Goal: Task Accomplishment & Management: Manage account settings

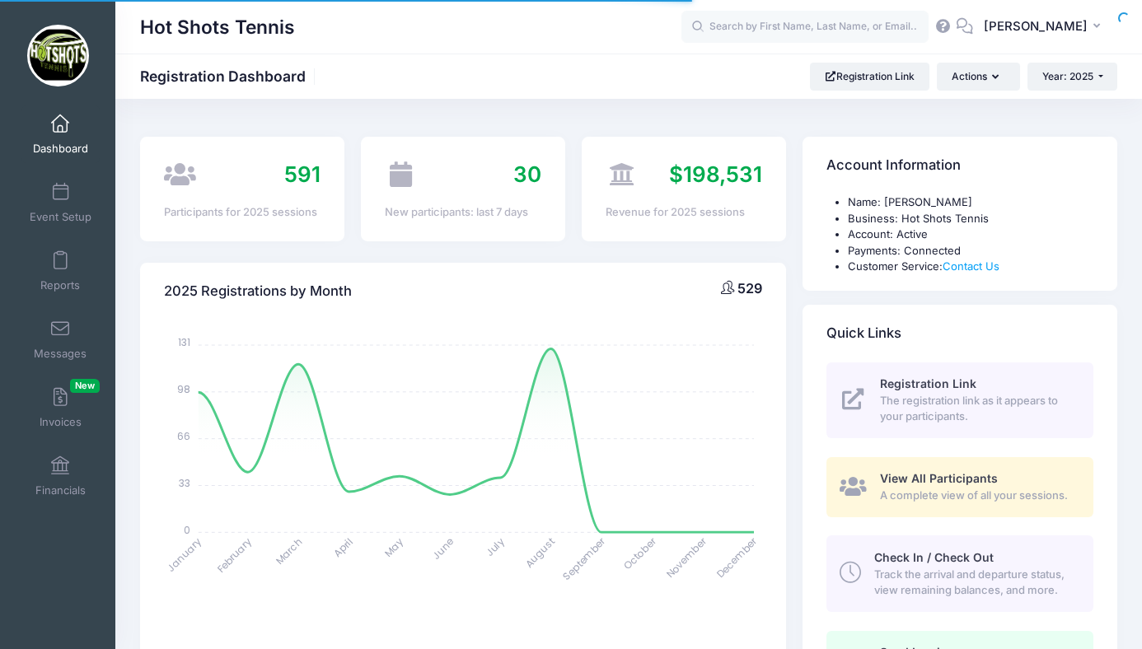
select select
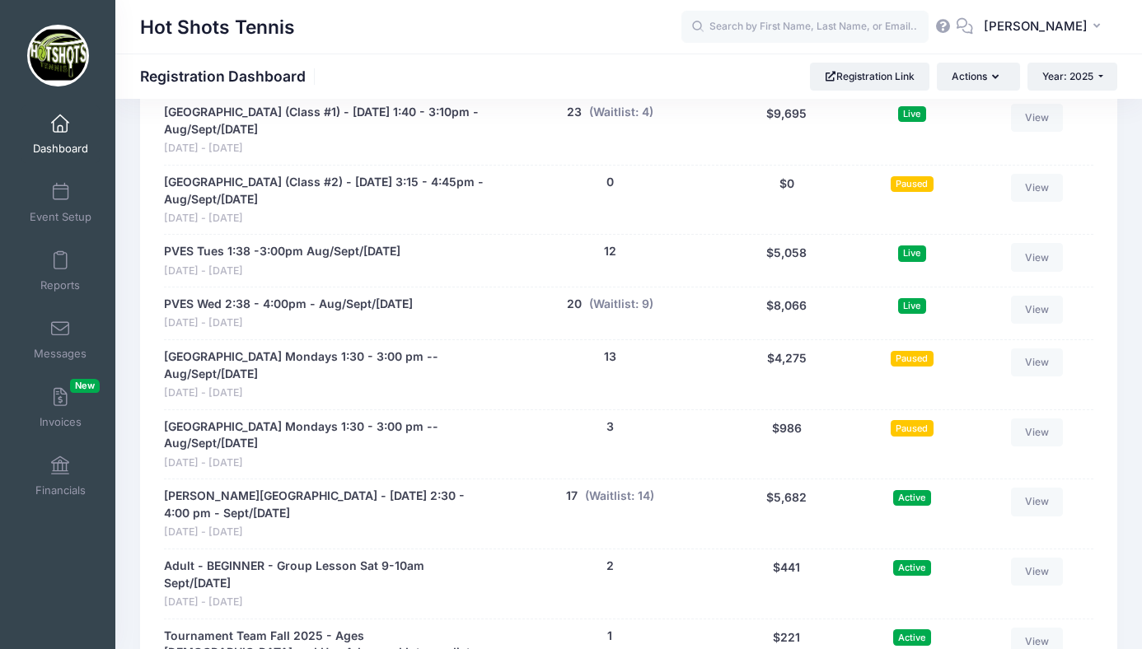
scroll to position [3403, 0]
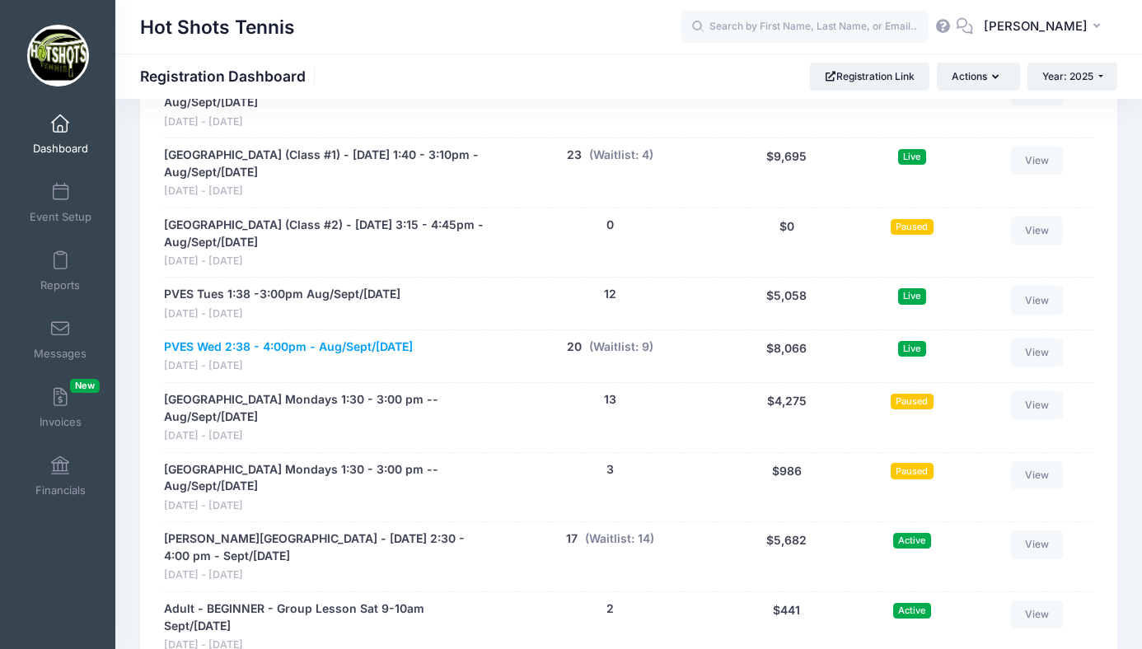
click at [311, 339] on link "PVES Wed 2:38 - 4:00pm - Aug/Sept/[DATE]" at bounding box center [288, 347] width 249 height 17
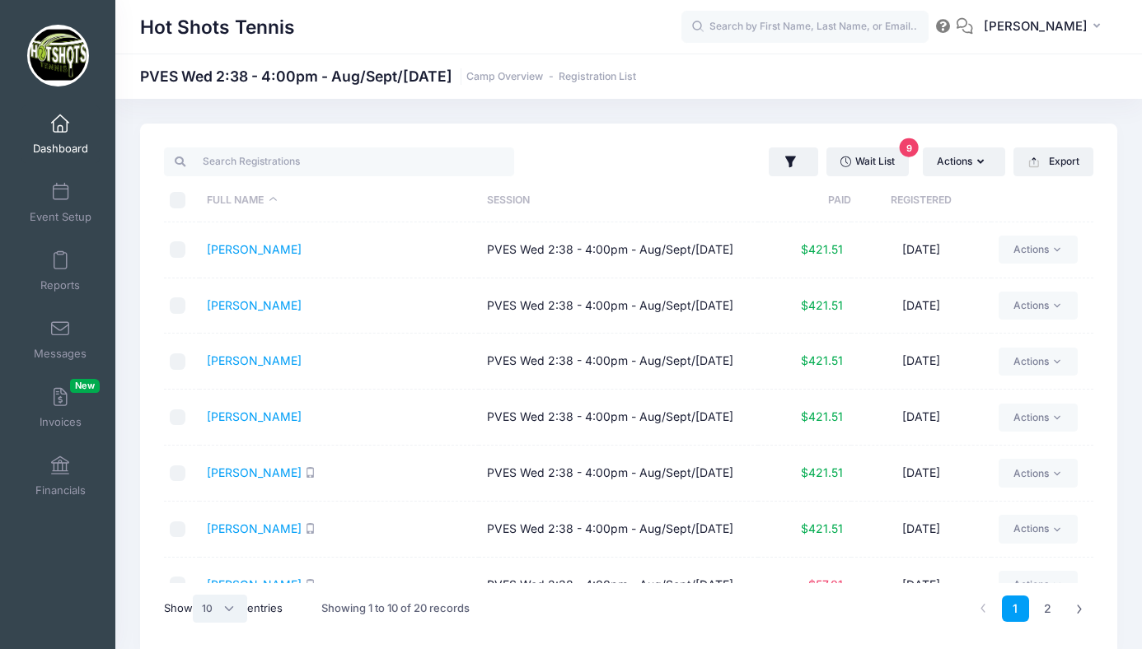
click at [218, 613] on select "All 10 25 50" at bounding box center [220, 609] width 54 height 28
select select "25"
click at [195, 595] on select "All 10 25 50" at bounding box center [220, 609] width 54 height 28
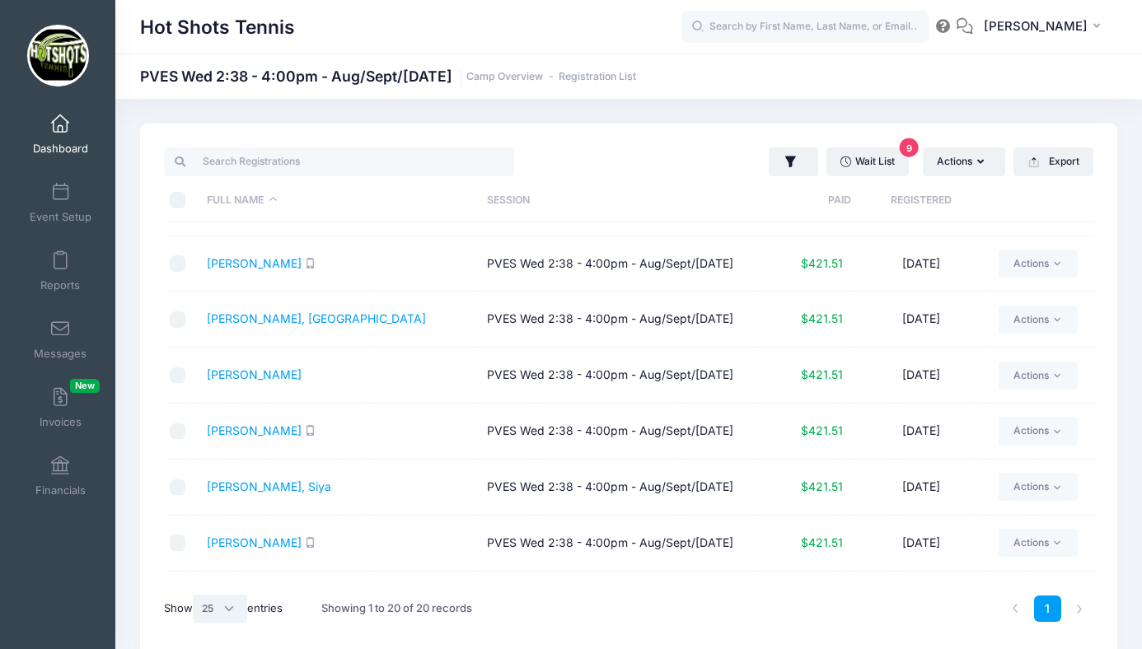
scroll to position [755, 0]
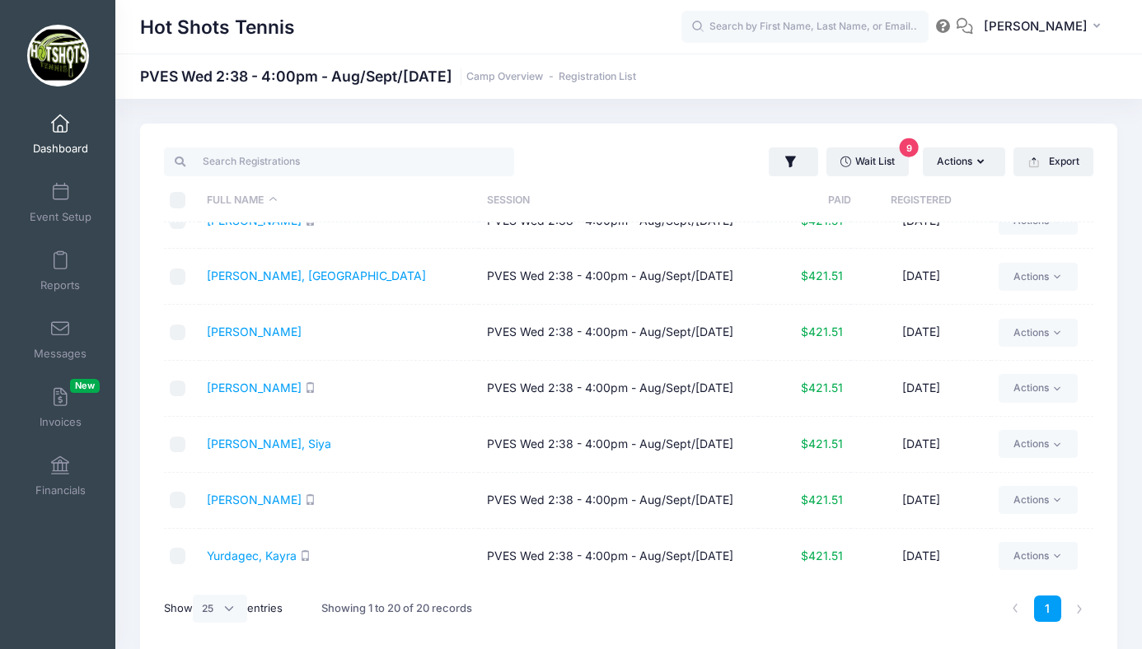
click at [60, 125] on span at bounding box center [60, 124] width 0 height 18
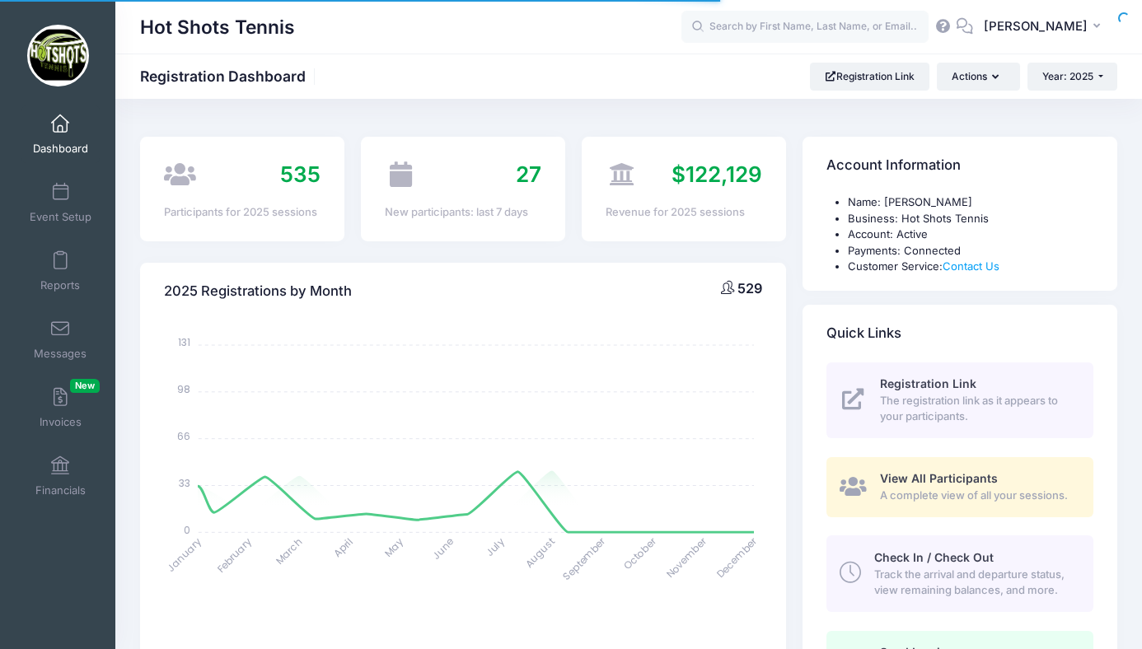
select select
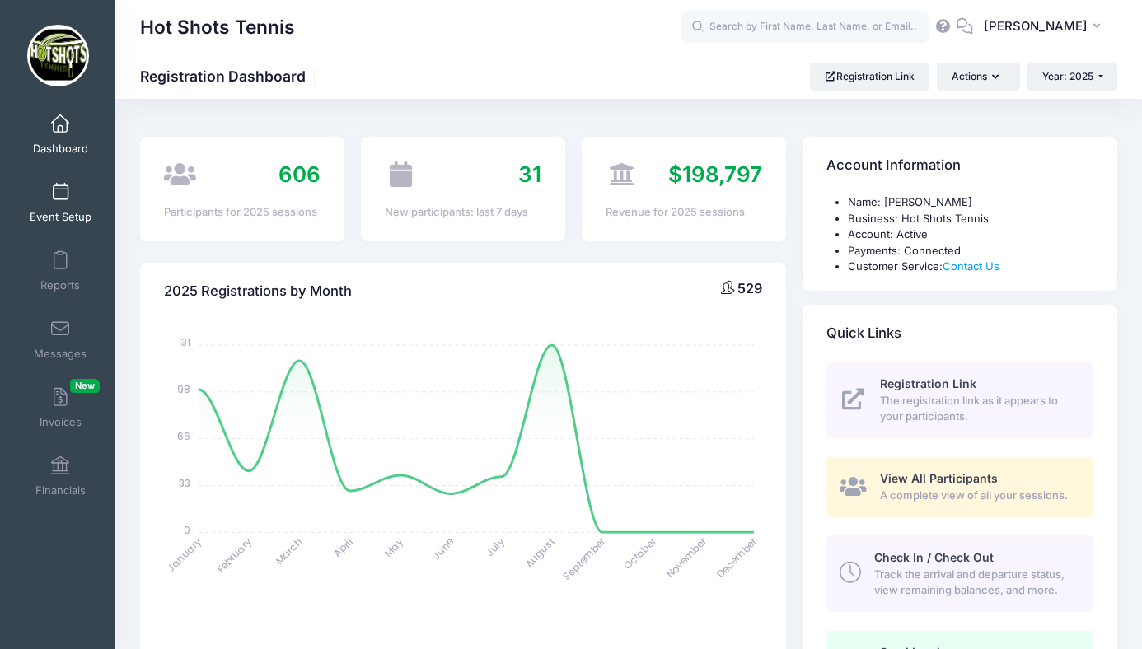
click at [60, 197] on span at bounding box center [60, 193] width 0 height 18
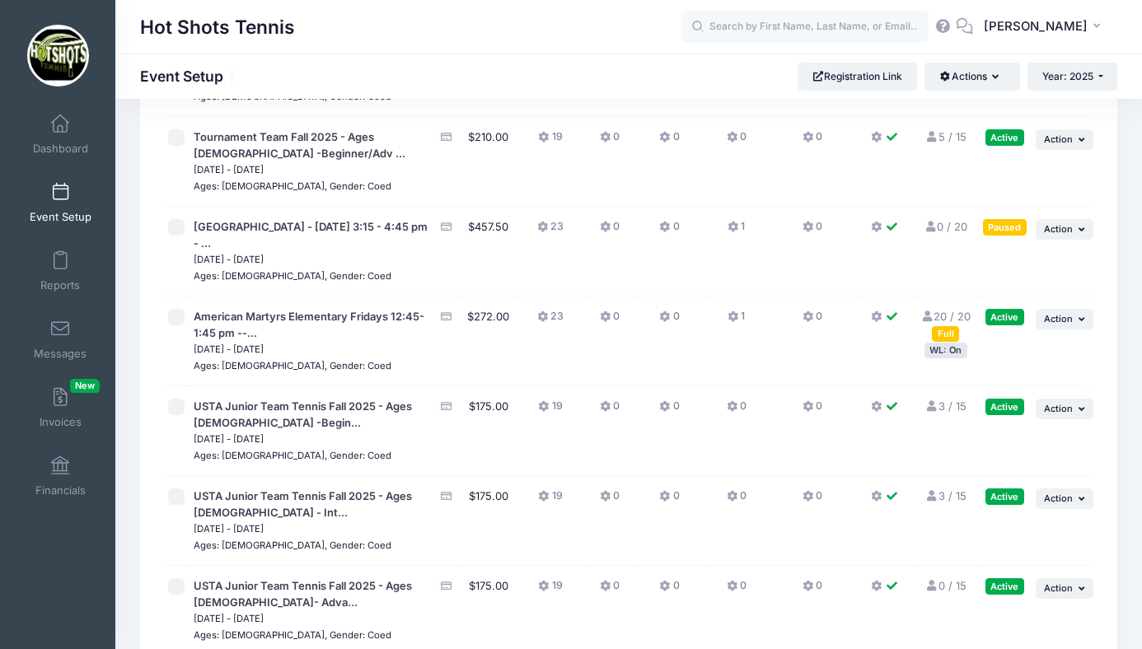
scroll to position [4325, 0]
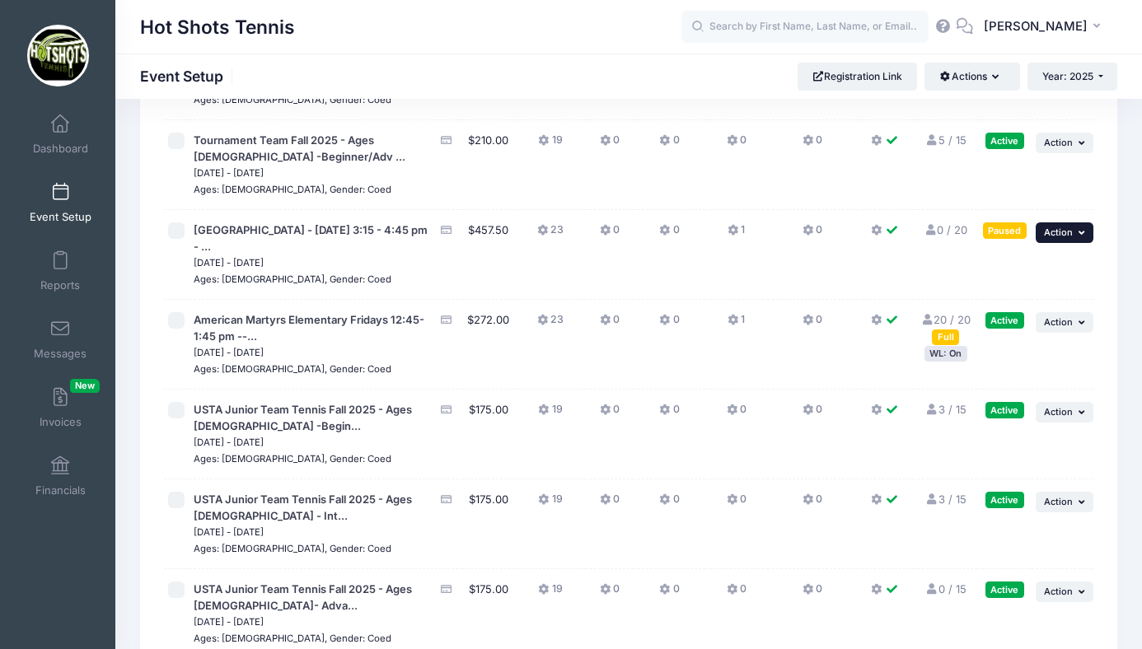
click at [1060, 238] on span "Action" at bounding box center [1058, 233] width 29 height 12
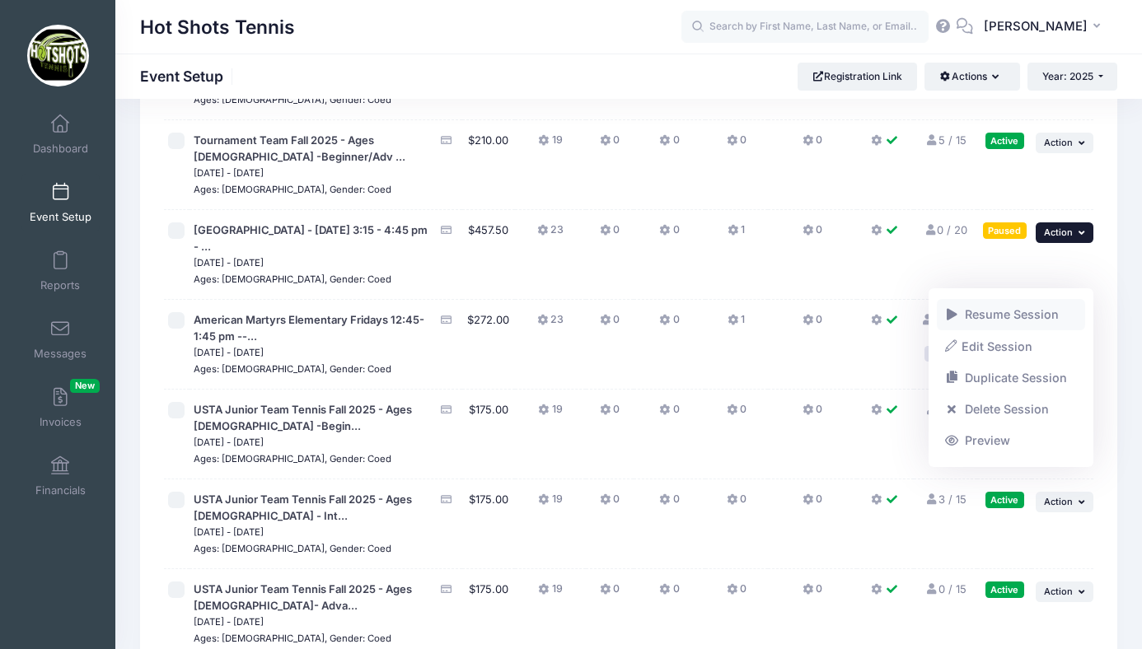
click at [1027, 312] on link "Resume Session" at bounding box center [1011, 314] width 149 height 31
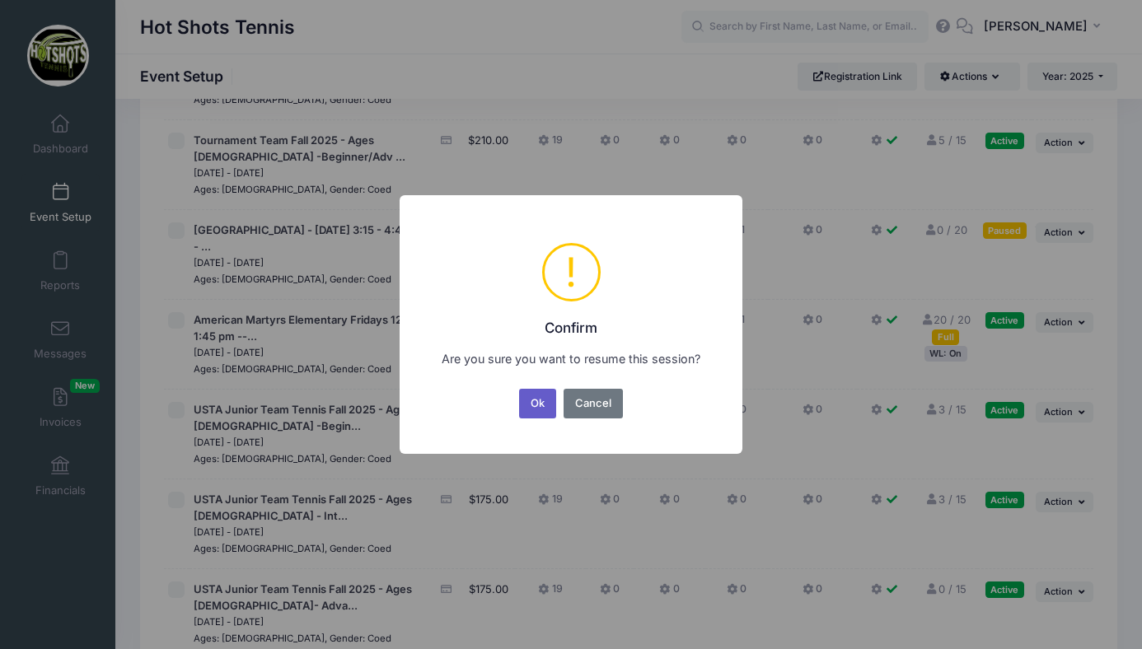
click at [541, 395] on button "Ok" at bounding box center [538, 404] width 38 height 30
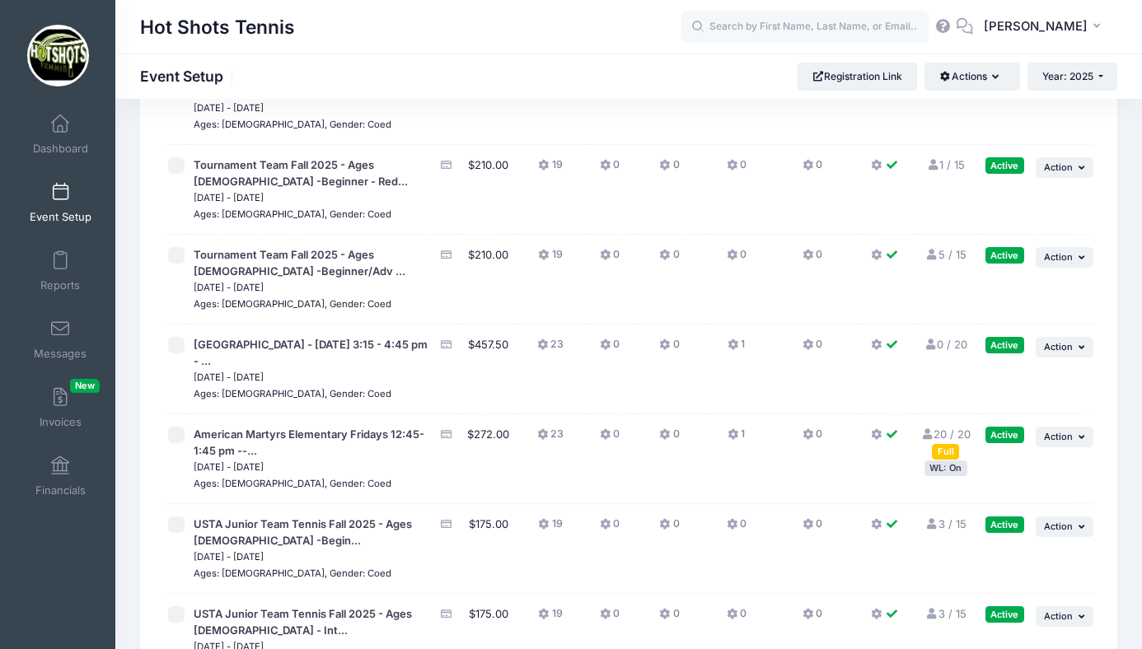
scroll to position [4214, 0]
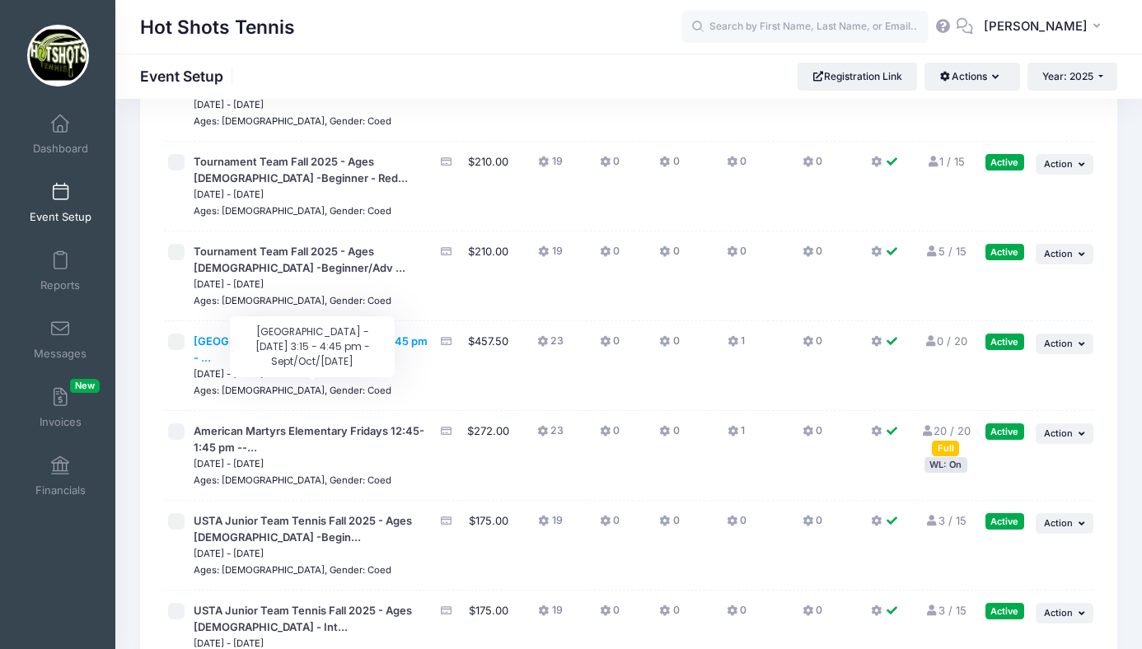
click at [261, 364] on span "[GEOGRAPHIC_DATA] - [DATE] 3:15 - 4:45 pm - ..." at bounding box center [311, 349] width 234 height 30
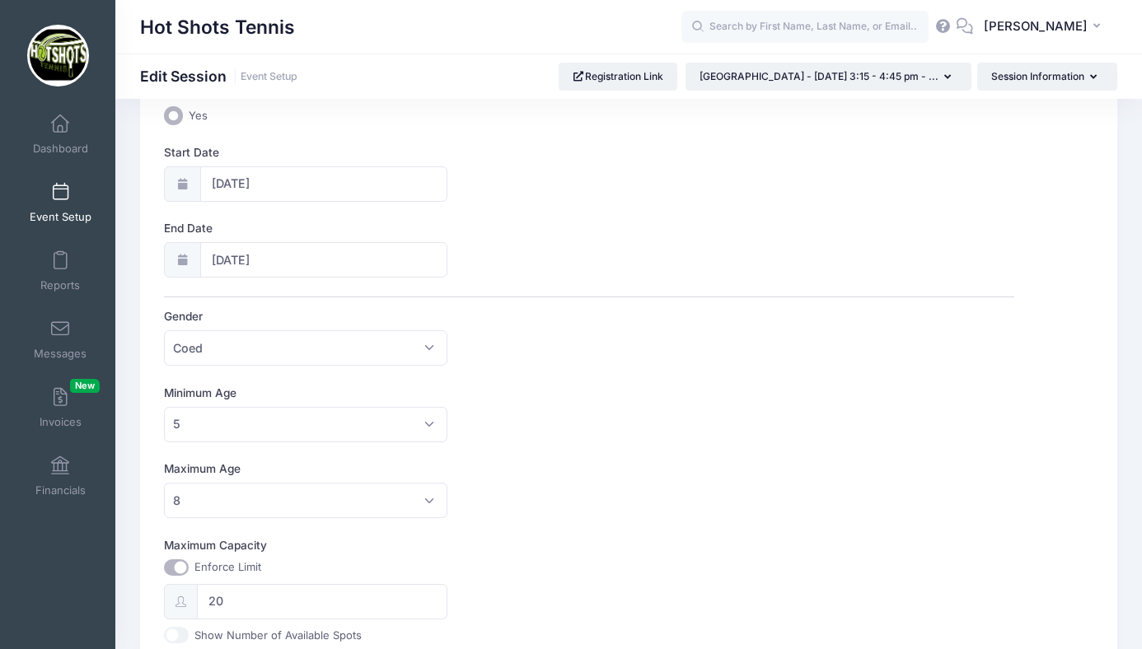
scroll to position [217, 0]
click at [242, 605] on input "20" at bounding box center [322, 599] width 250 height 35
type input "2"
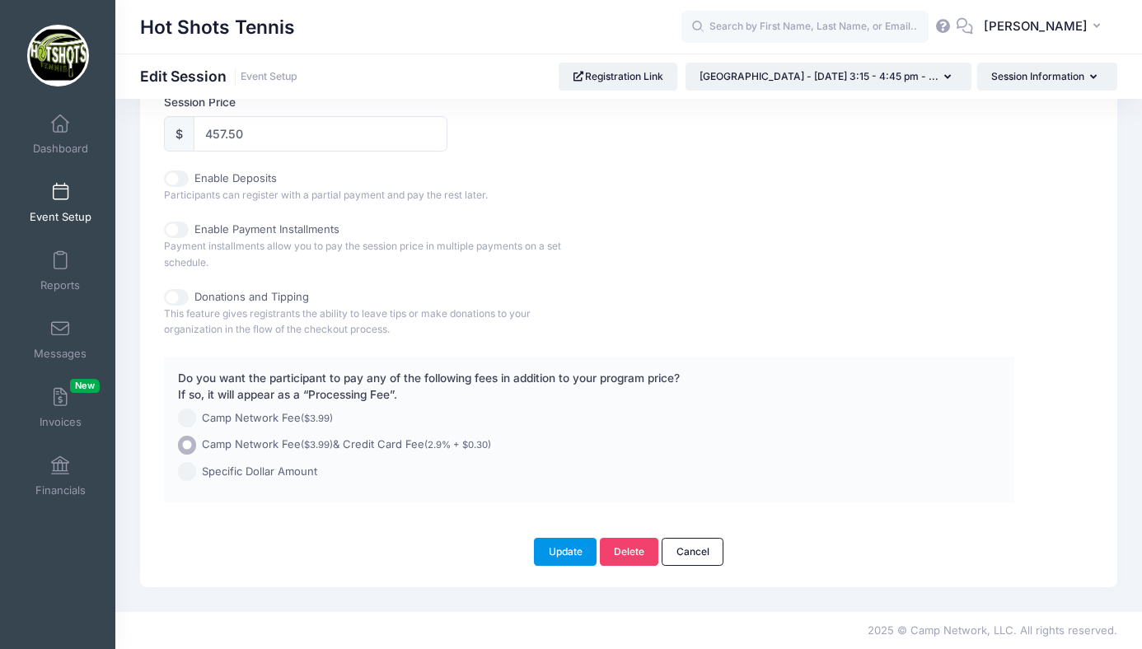
type input "14"
click at [549, 545] on button "Update" at bounding box center [565, 552] width 63 height 28
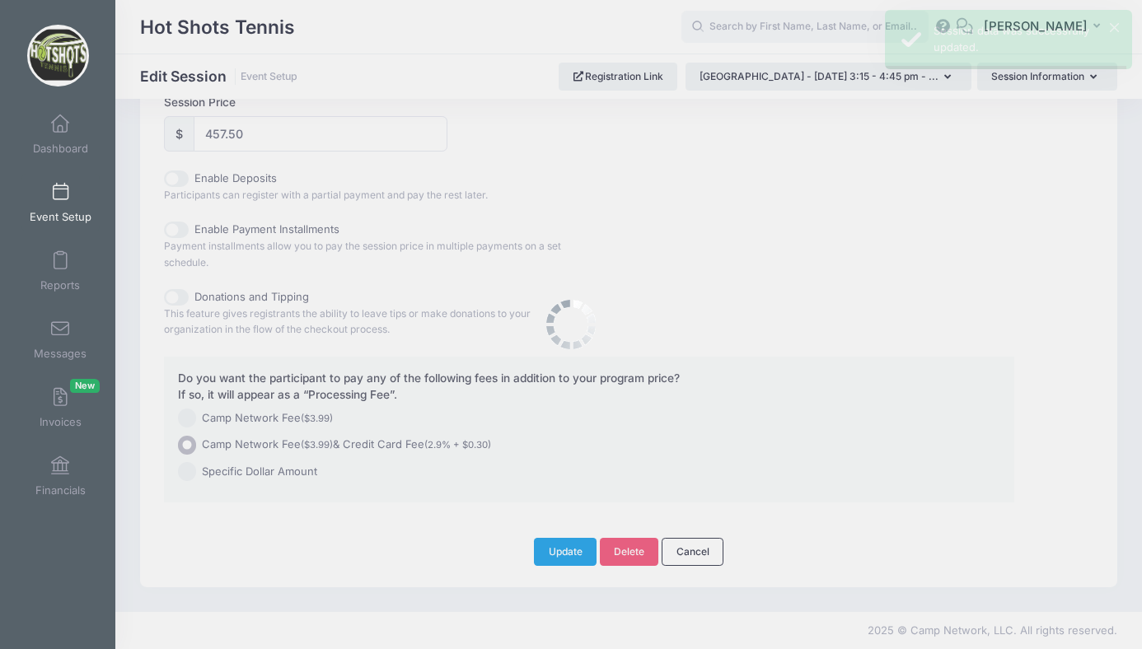
scroll to position [0, 0]
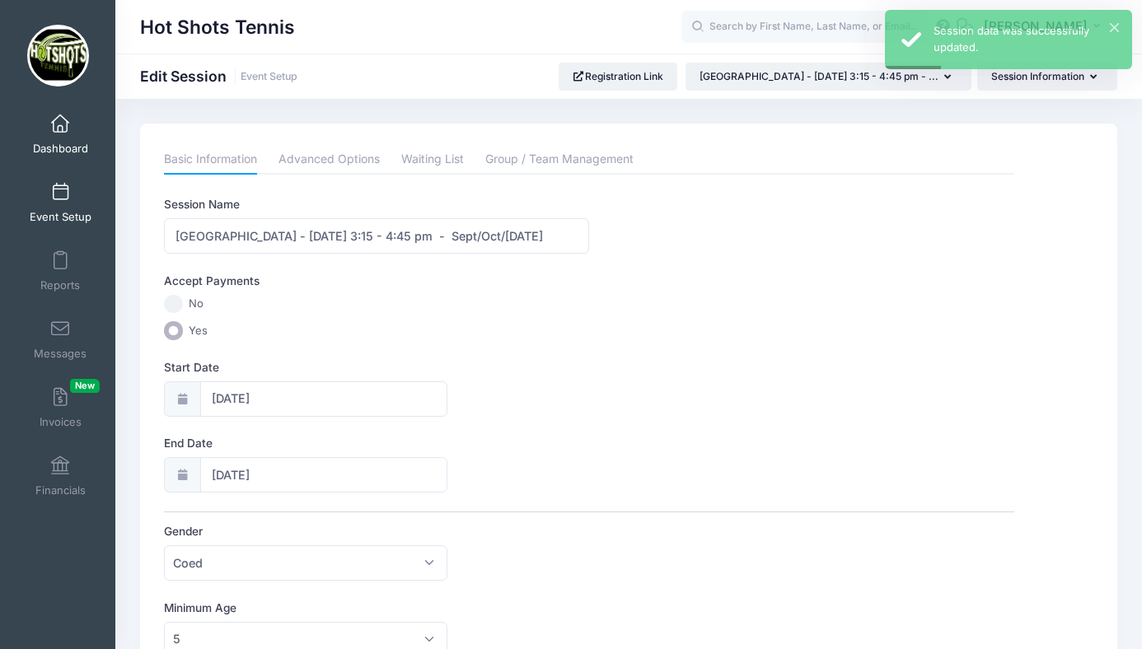
click at [60, 132] on span at bounding box center [60, 124] width 0 height 18
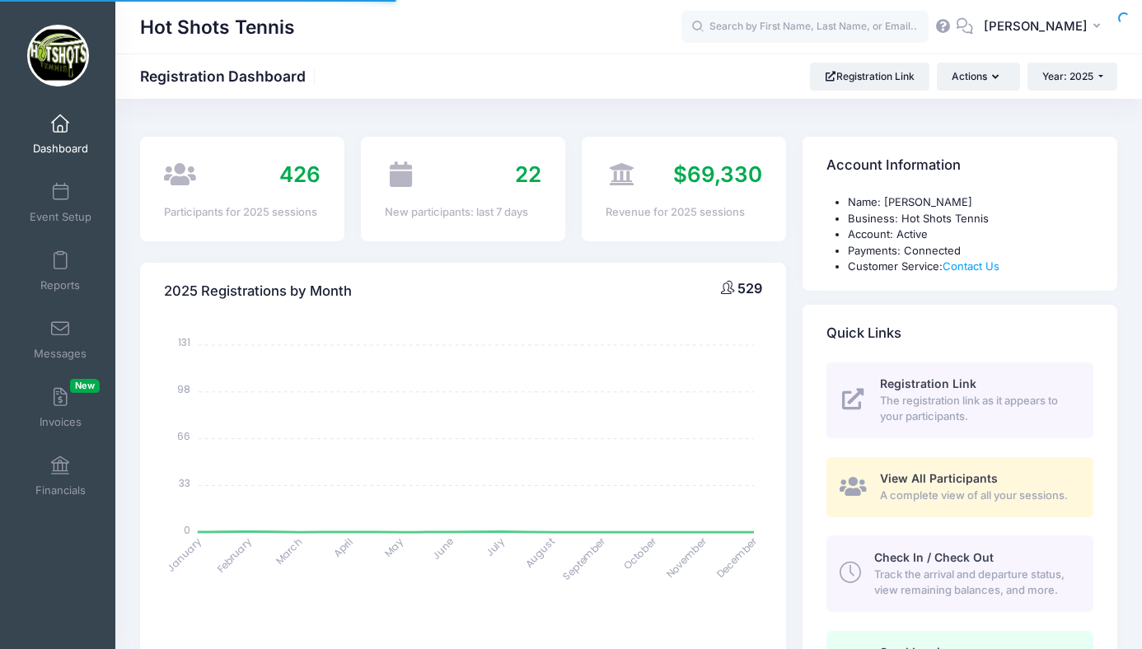
select select
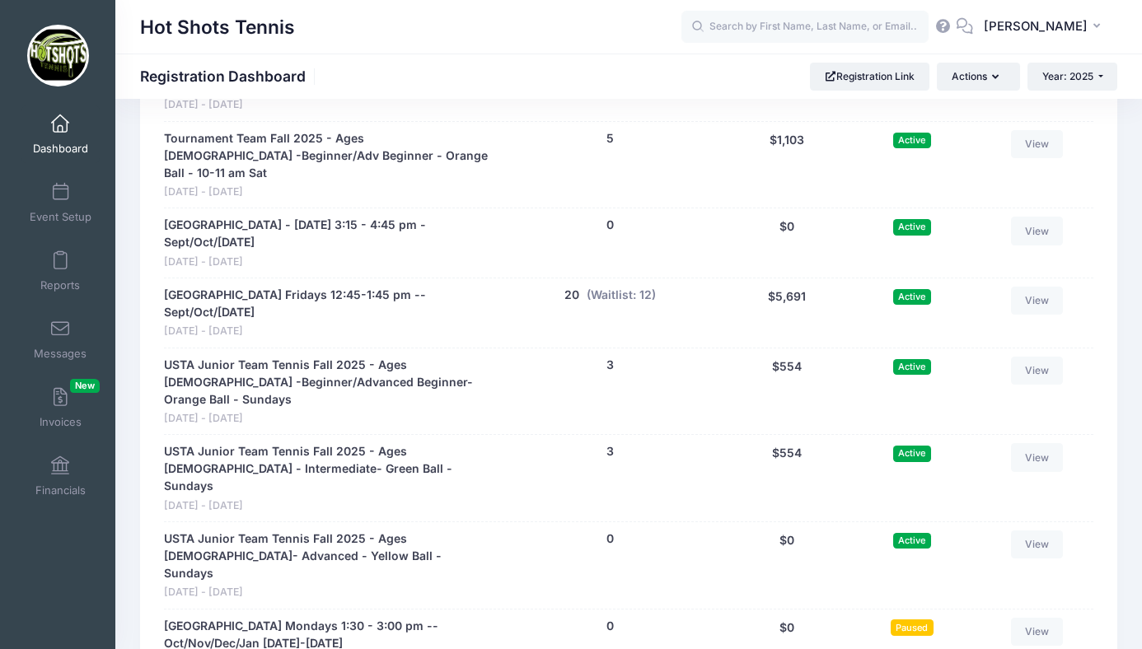
scroll to position [4116, 0]
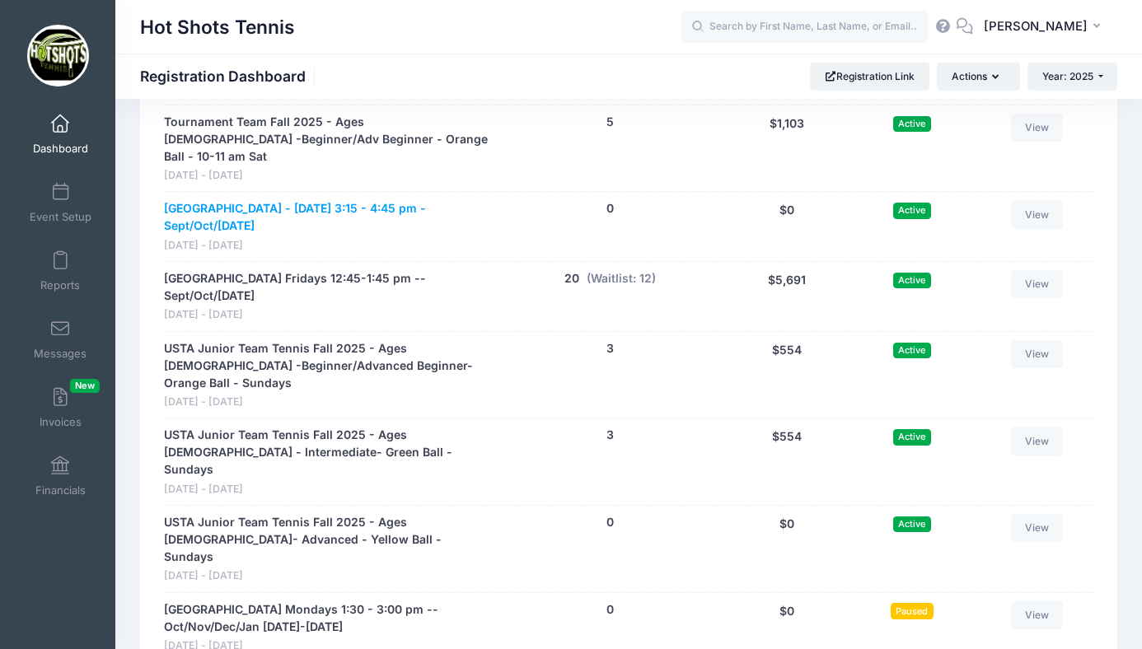
click at [297, 200] on link "St Anastasia Elementary - Monday 3:15 - 4:45 pm - Sept/Oct/Nov 2025" at bounding box center [327, 217] width 326 height 35
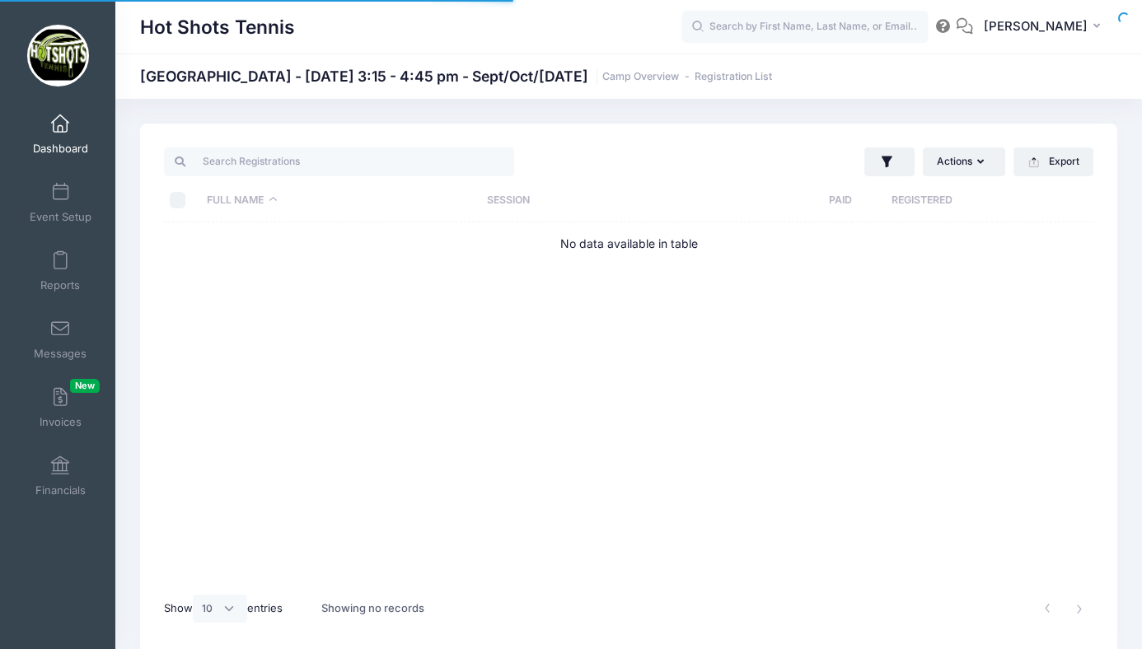
select select "10"
click at [60, 194] on span at bounding box center [60, 193] width 0 height 18
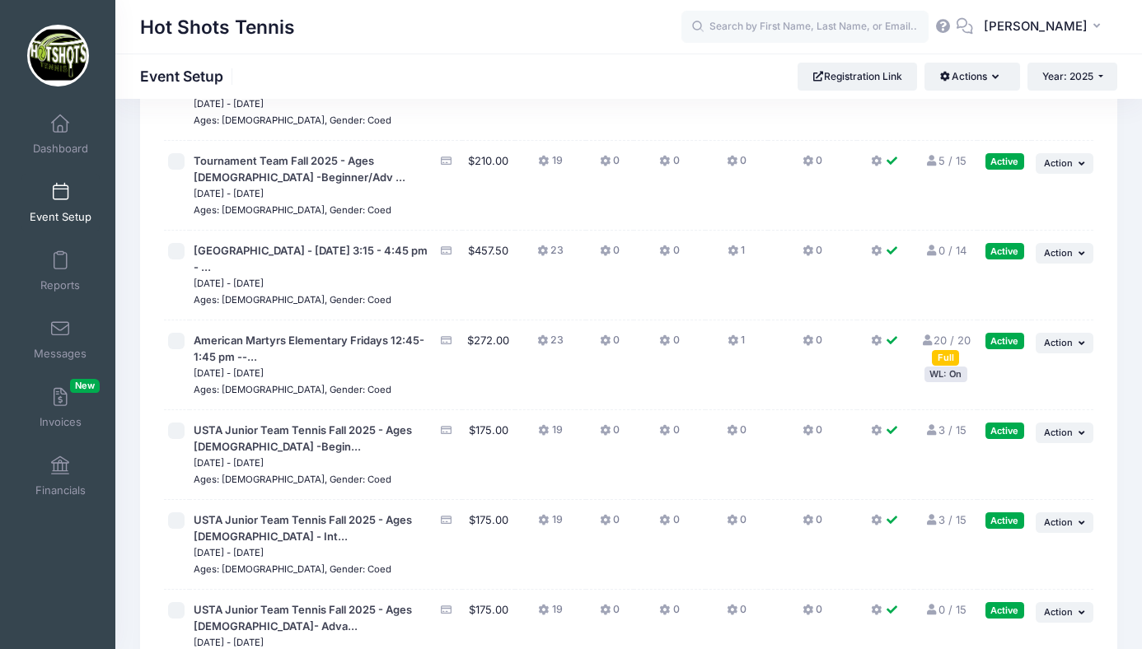
scroll to position [4305, 0]
click at [374, 274] on span "St Anastasia Elementary - Monday 3:15 - 4:45 pm - ..." at bounding box center [314, 258] width 240 height 32
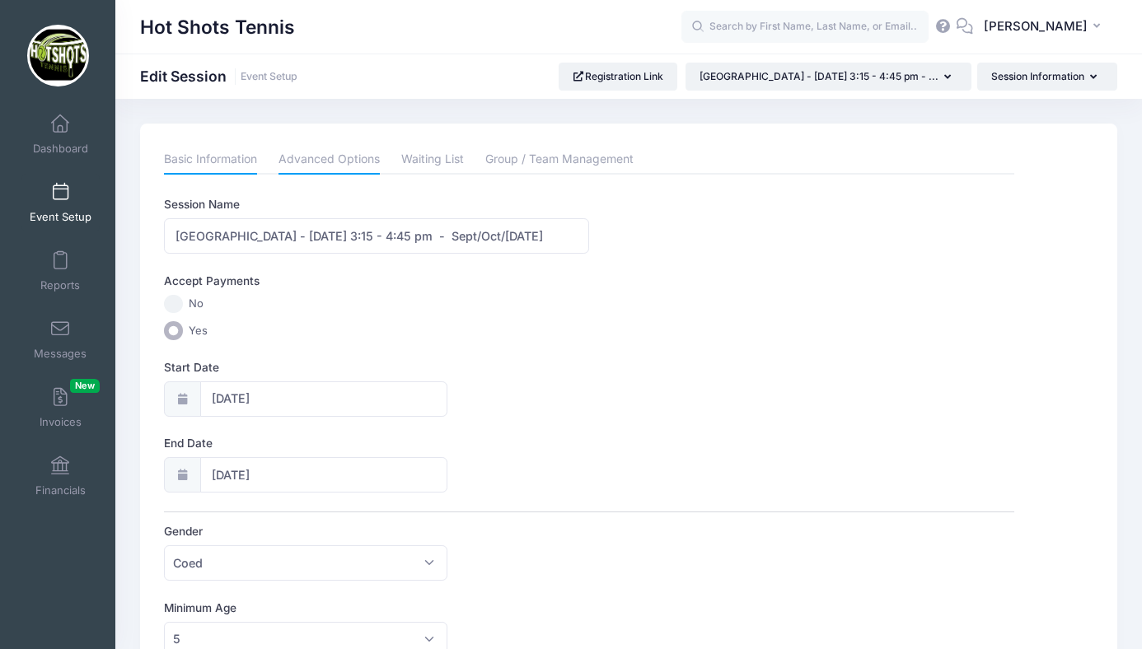
click at [327, 157] on link "Advanced Options" at bounding box center [328, 160] width 101 height 30
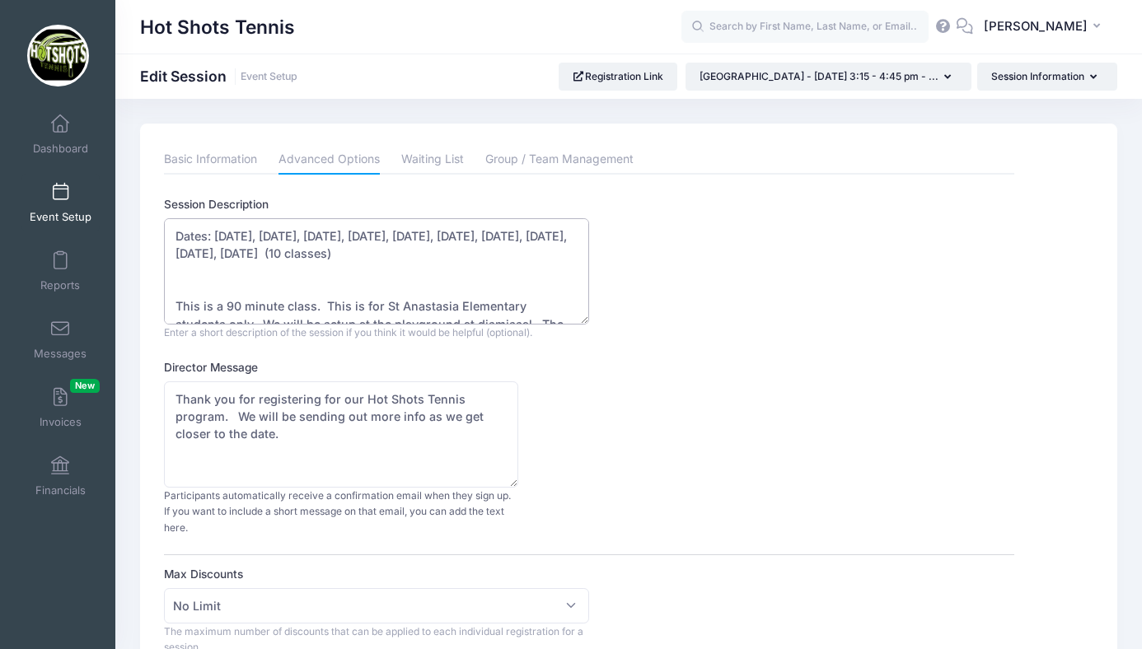
click at [443, 234] on textarea "Dates: Sept 8, Sept 15, Sept 22, Sept 29, Oct 6, Oct 13, Oct 20, Oct 27, Nov 3,…" at bounding box center [376, 271] width 425 height 106
click at [339, 255] on textarea "Dates: Sept 8, Sept 15, Sept 22, Sept 29, Oct 6, Oct 13, Oct 20, Oct 27, Nov 3,…" at bounding box center [376, 271] width 425 height 106
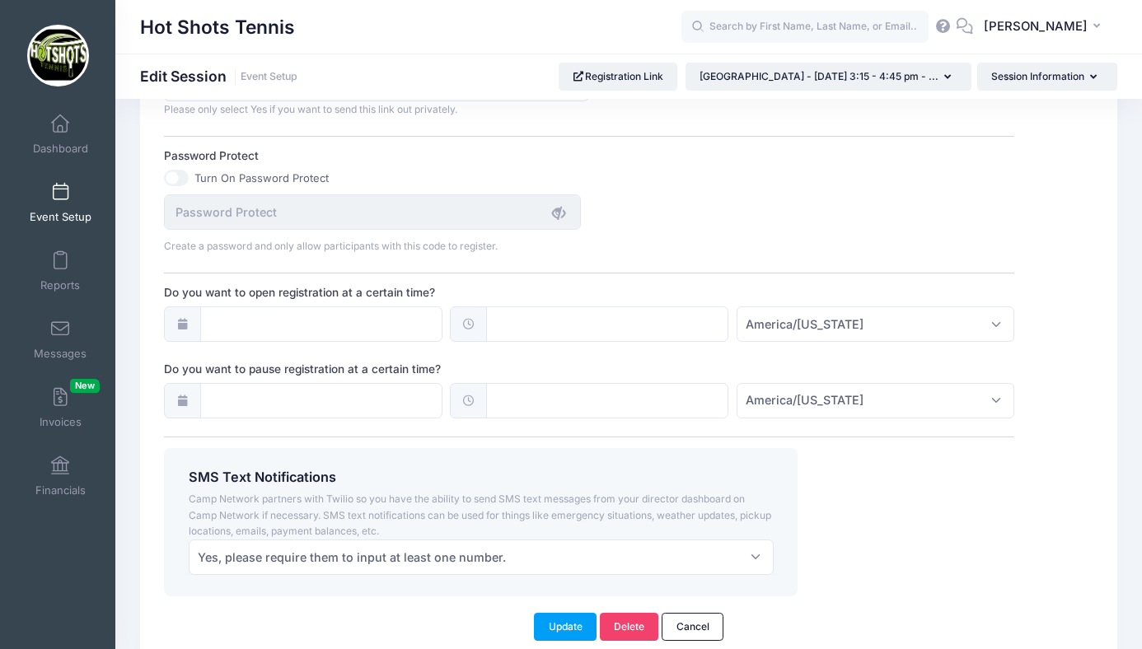
scroll to position [1188, 0]
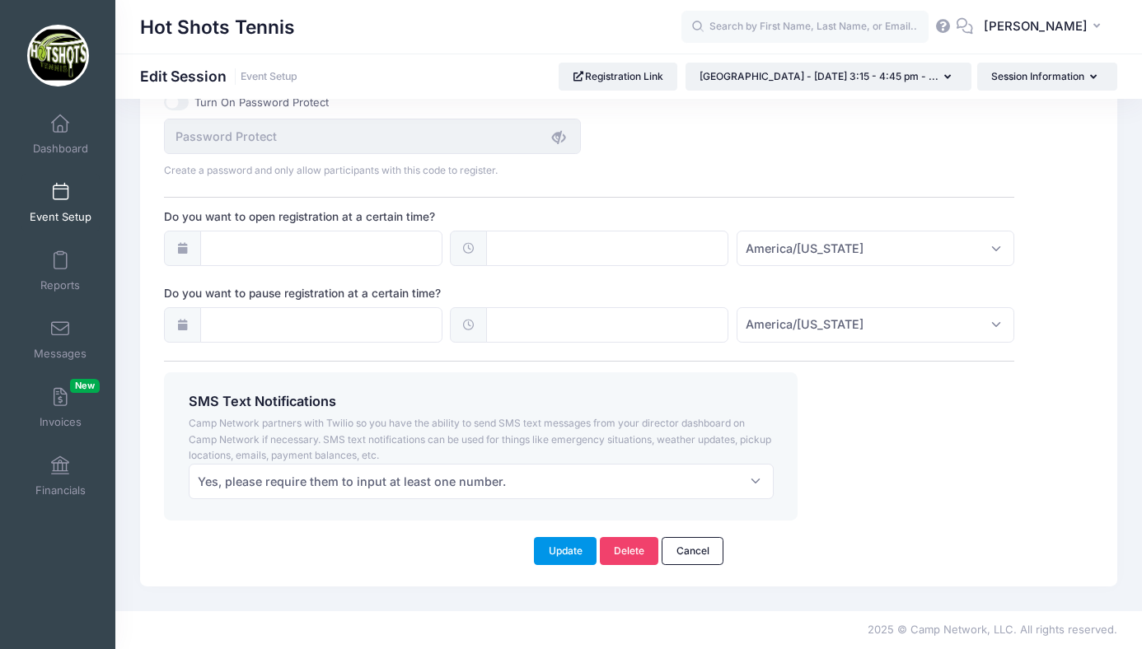
type textarea "Dates: Sept 8, Sept 15, Sept 22, Sept 29, Oct 6, No Class on Oct 13, Oct 20, Oc…"
click at [555, 554] on button "Update" at bounding box center [565, 551] width 63 height 28
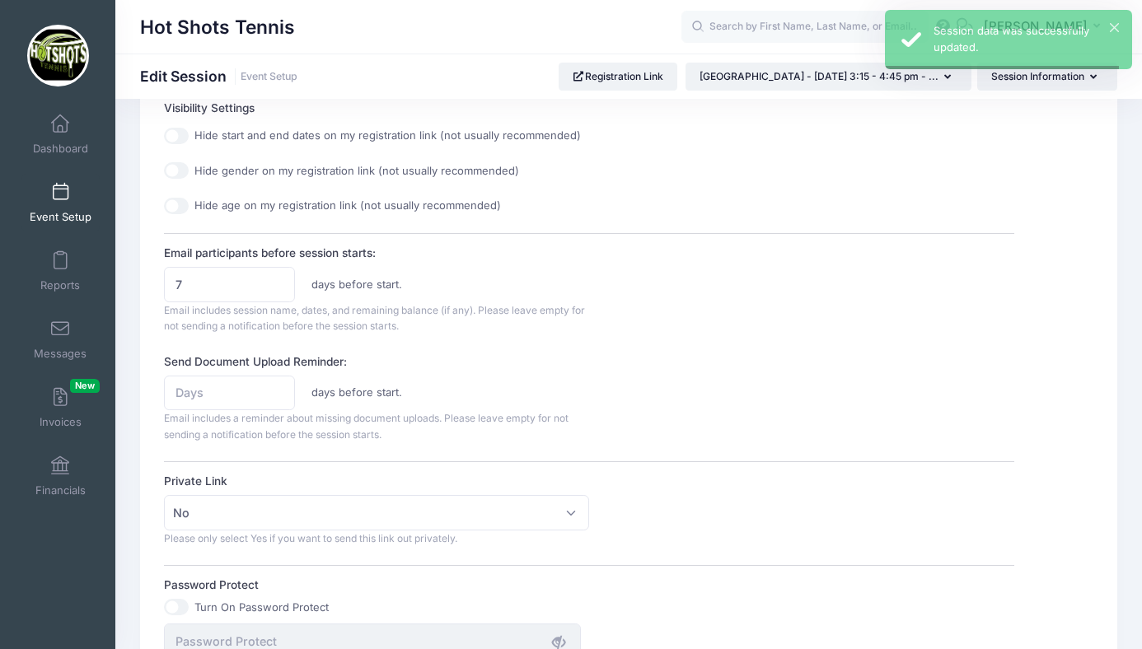
scroll to position [0, 0]
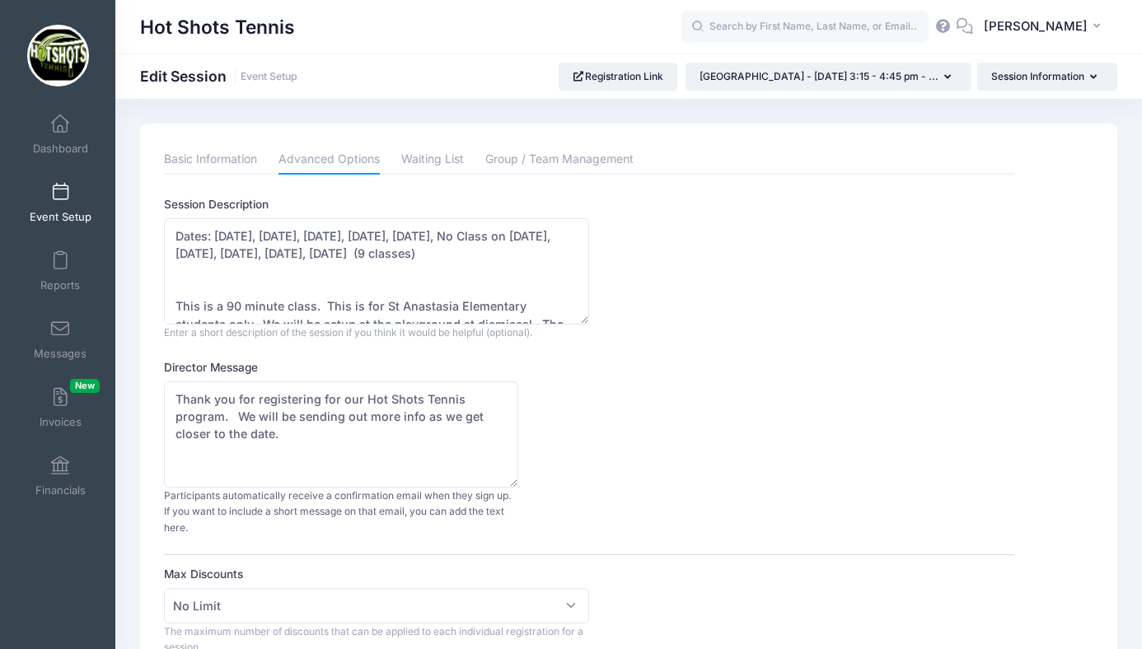
click at [60, 194] on span at bounding box center [60, 193] width 0 height 18
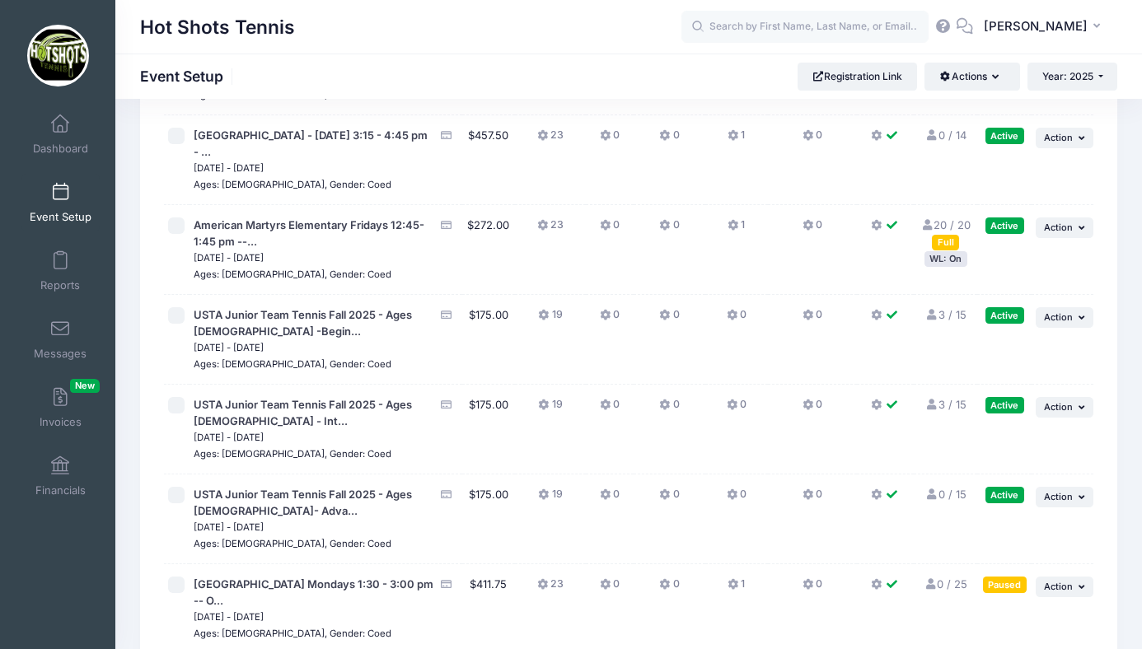
scroll to position [4398, 0]
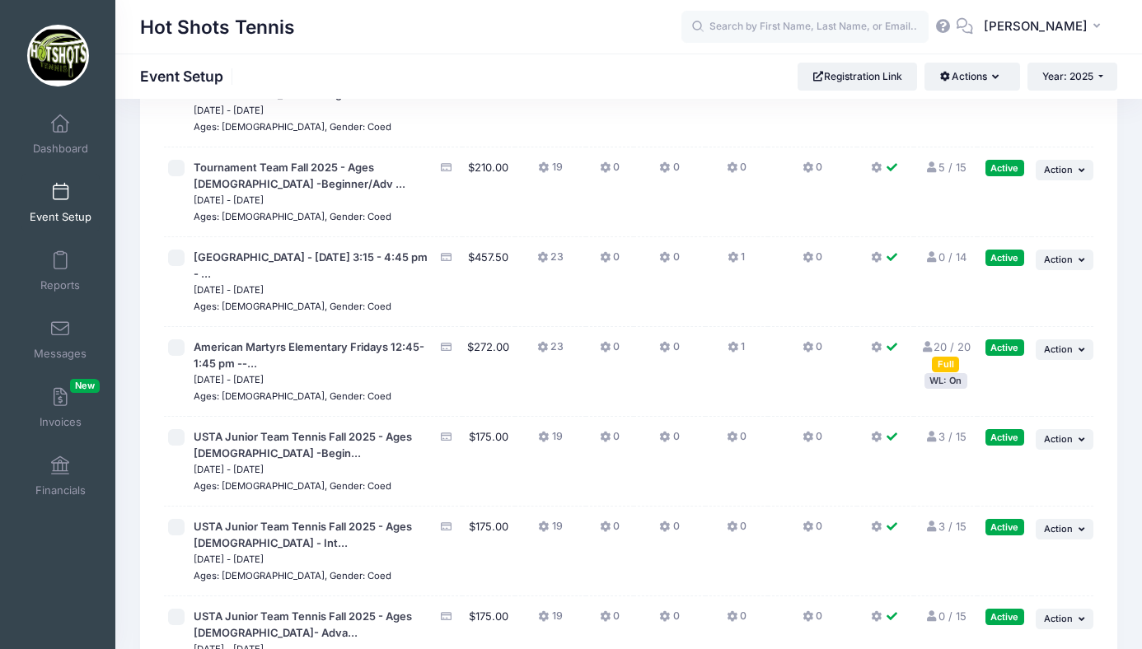
scroll to position [4306, 0]
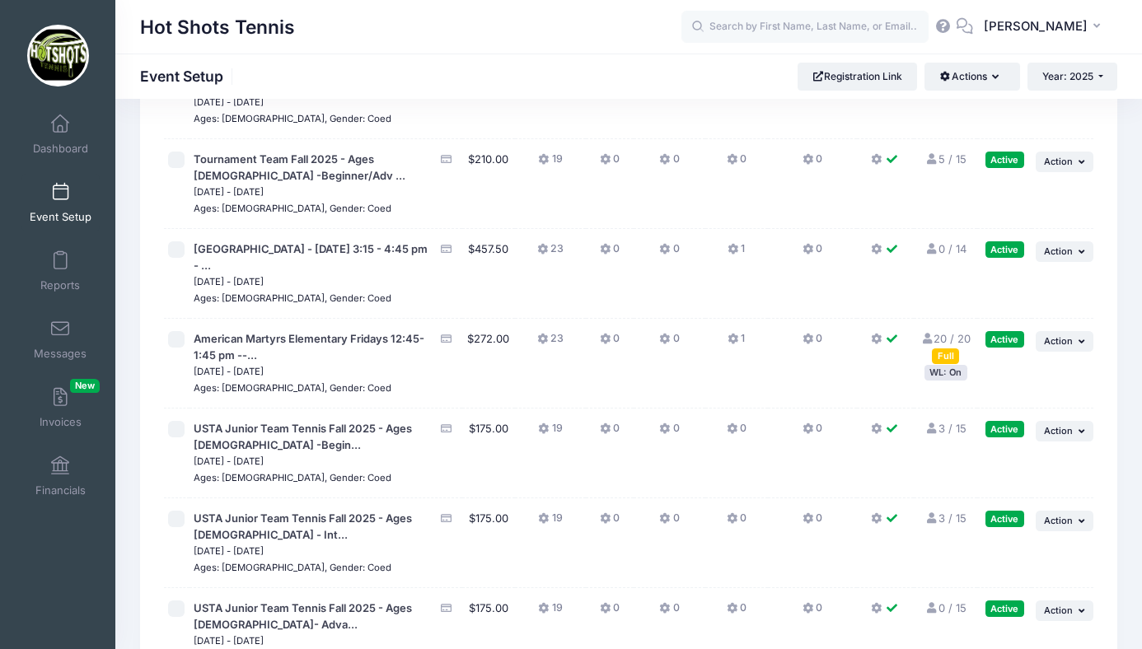
click at [965, 362] on link "20 / 20 Full" at bounding box center [945, 347] width 50 height 30
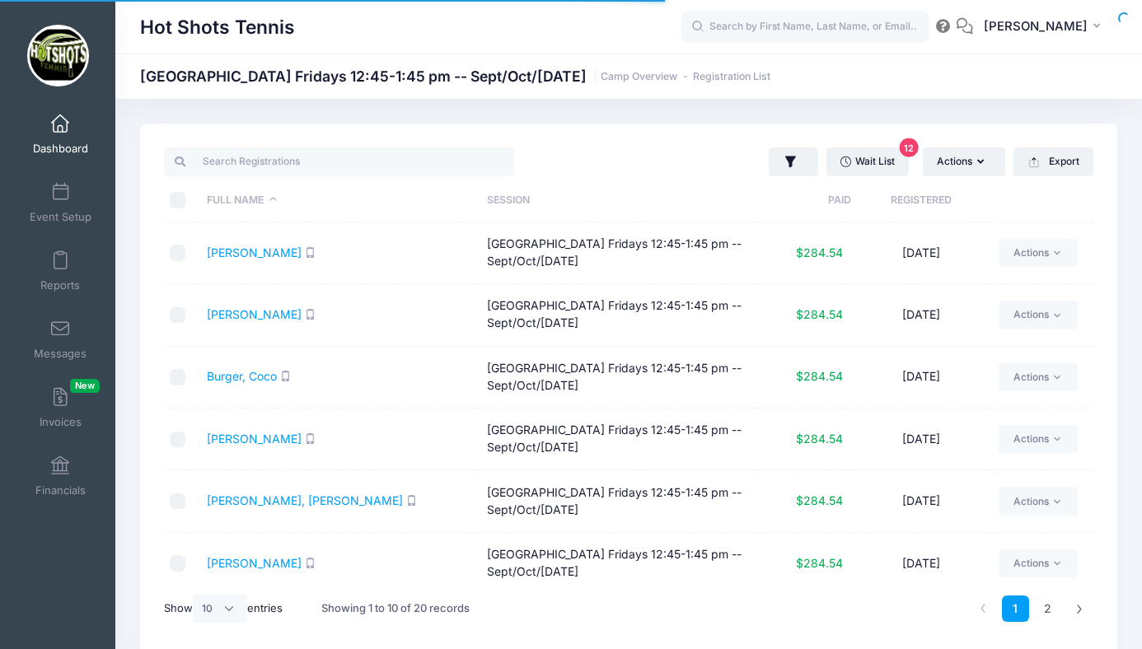
select select "10"
click at [60, 130] on span at bounding box center [60, 124] width 0 height 18
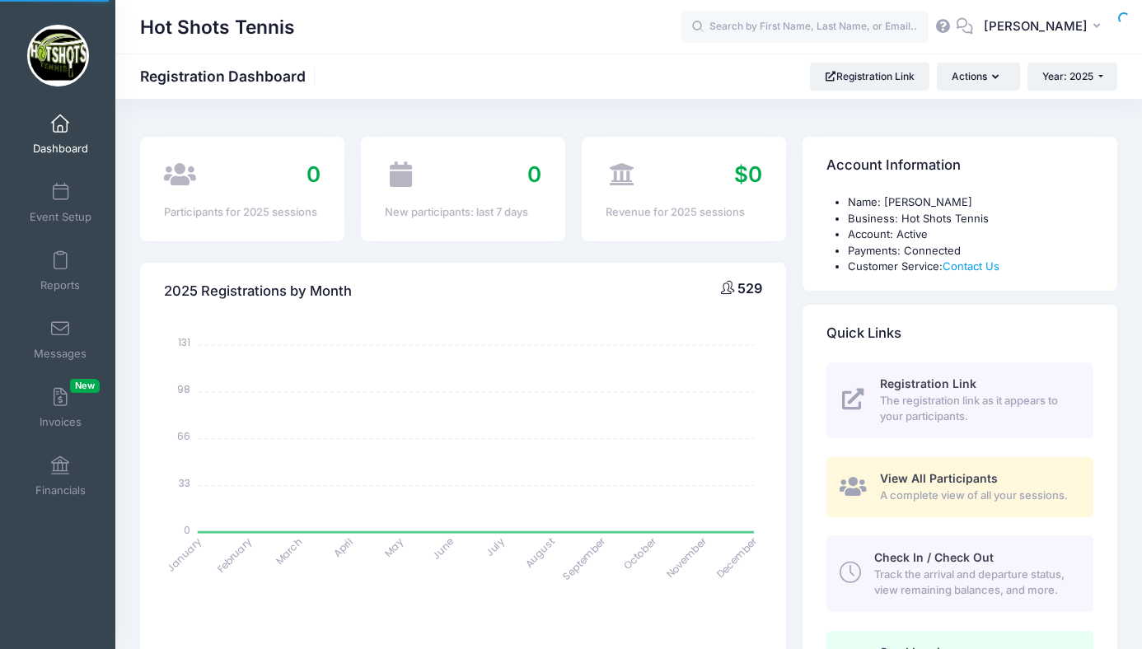
select select
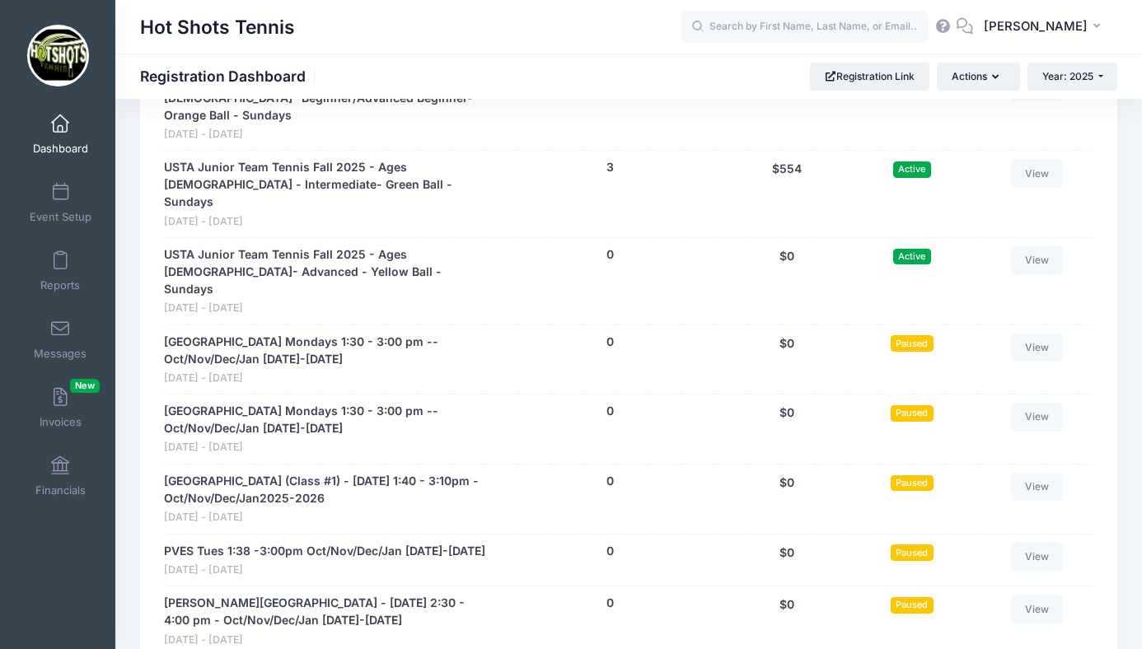
scroll to position [4434, 0]
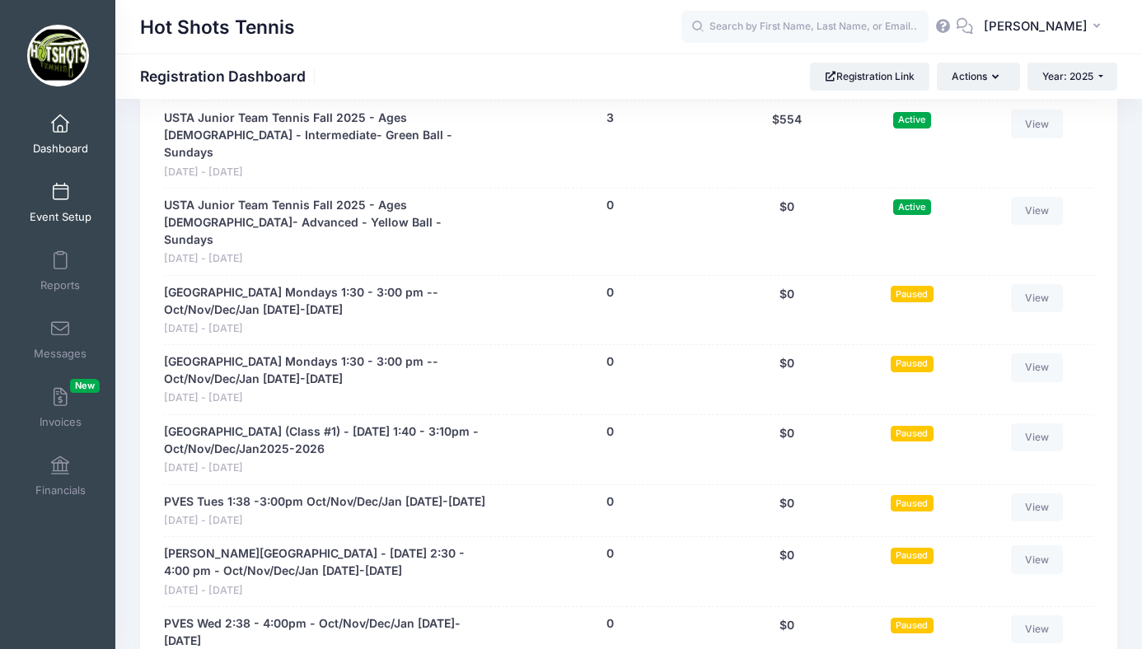
click at [75, 195] on link "Event Setup" at bounding box center [60, 203] width 78 height 58
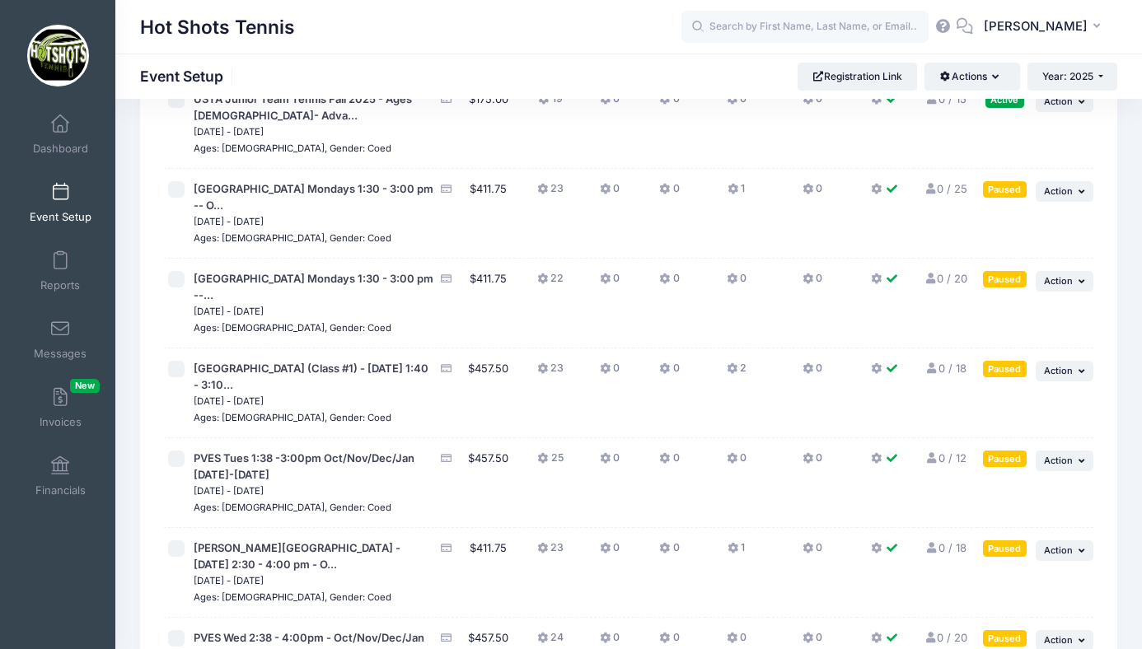
scroll to position [4931, 0]
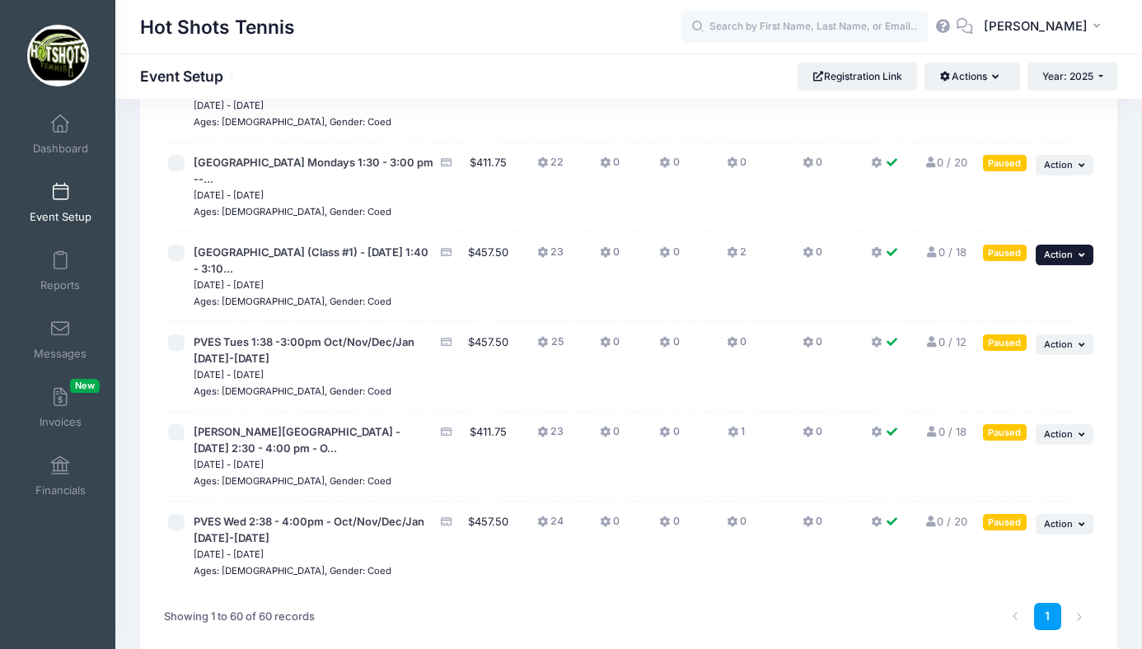
click at [1059, 260] on span "Action" at bounding box center [1058, 255] width 29 height 12
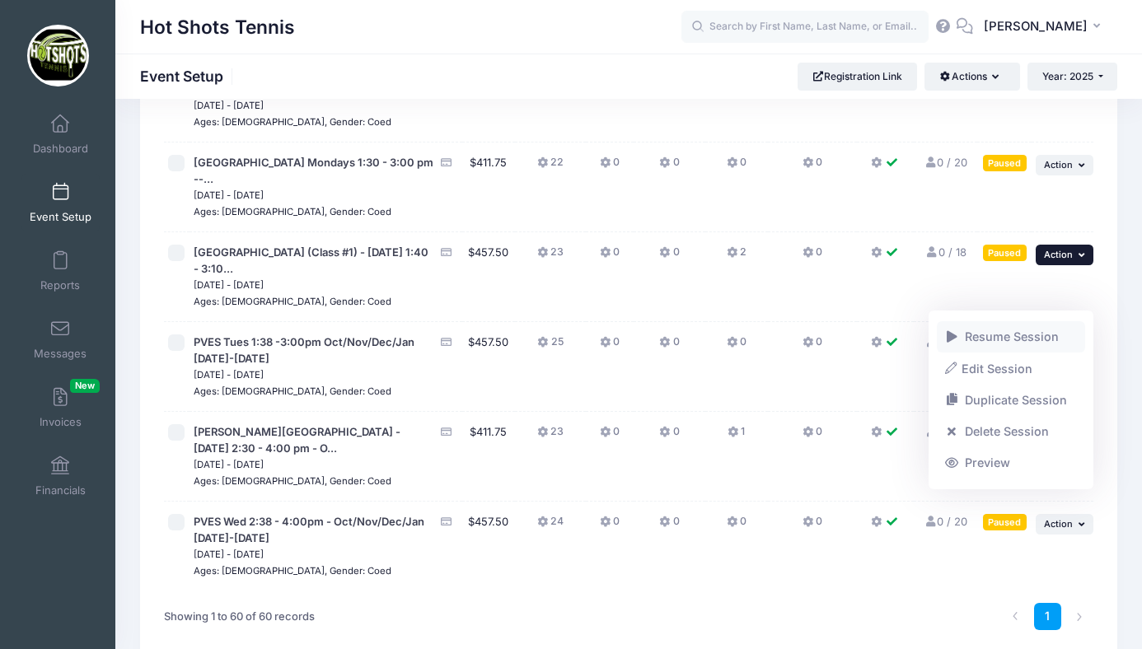
click at [1023, 337] on link "Resume Session" at bounding box center [1011, 336] width 149 height 31
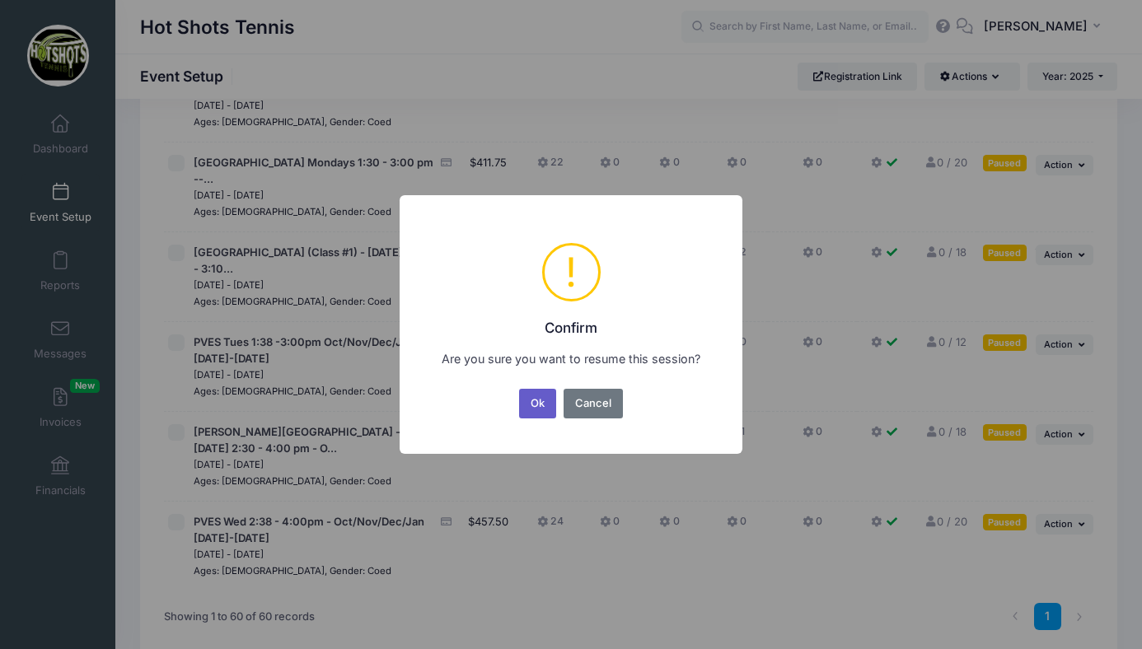
click at [532, 404] on button "Ok" at bounding box center [538, 404] width 38 height 30
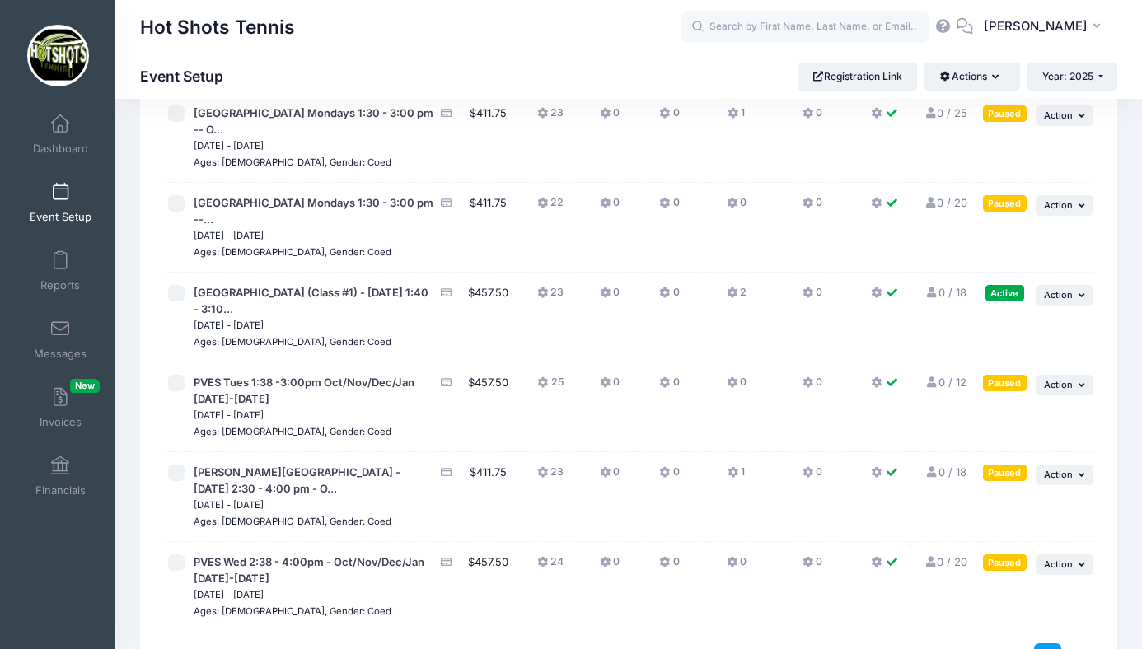
scroll to position [4840, 0]
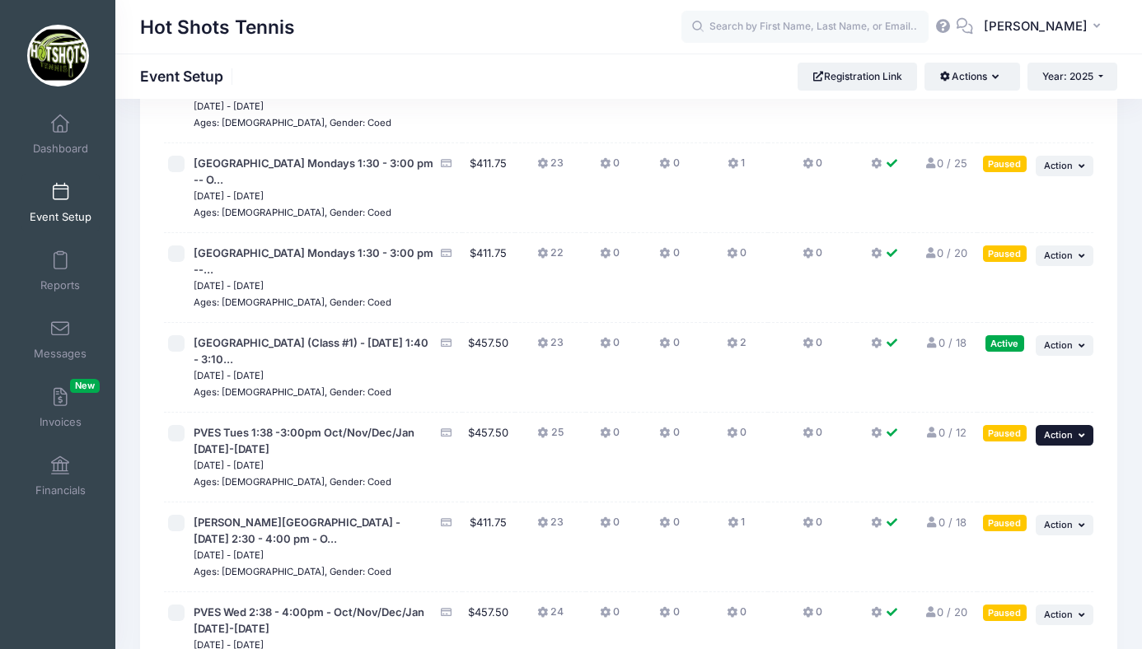
click at [1055, 441] on span "Action" at bounding box center [1058, 435] width 29 height 12
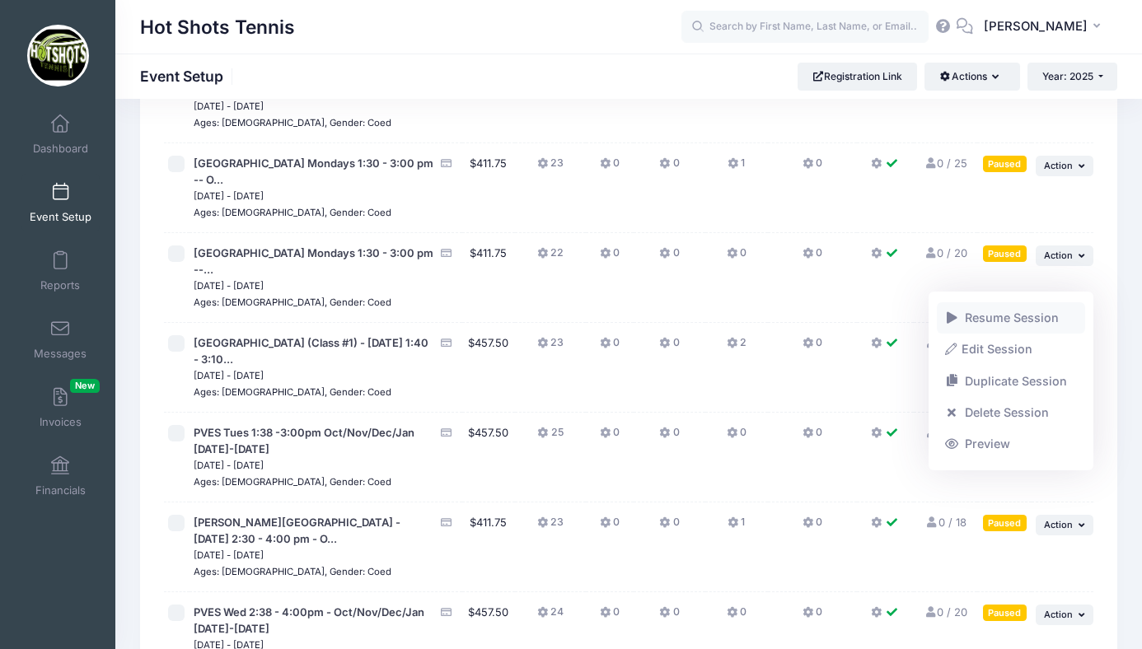
click at [997, 319] on link "Resume Session" at bounding box center [1011, 317] width 149 height 31
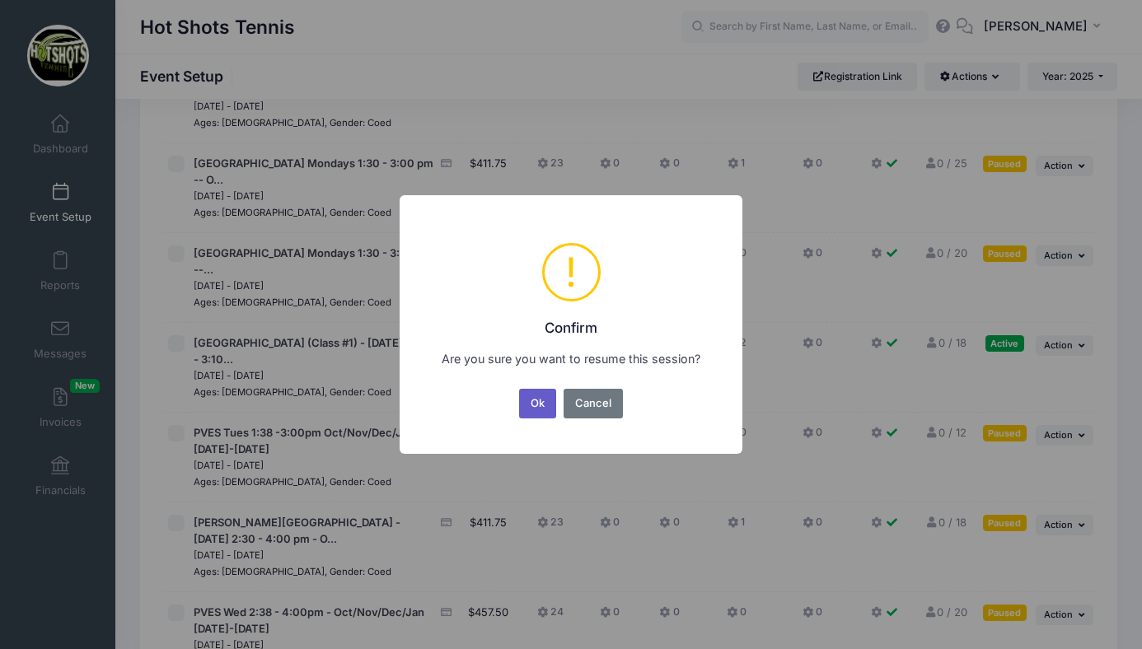
click at [534, 402] on button "Ok" at bounding box center [538, 404] width 38 height 30
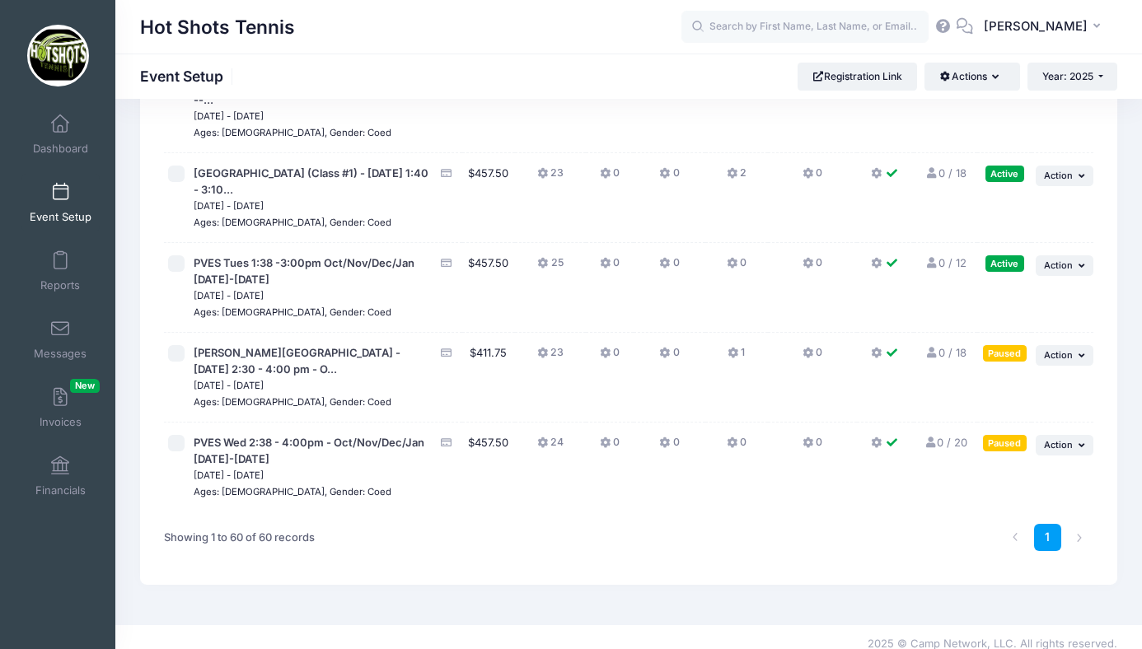
scroll to position [5001, 0]
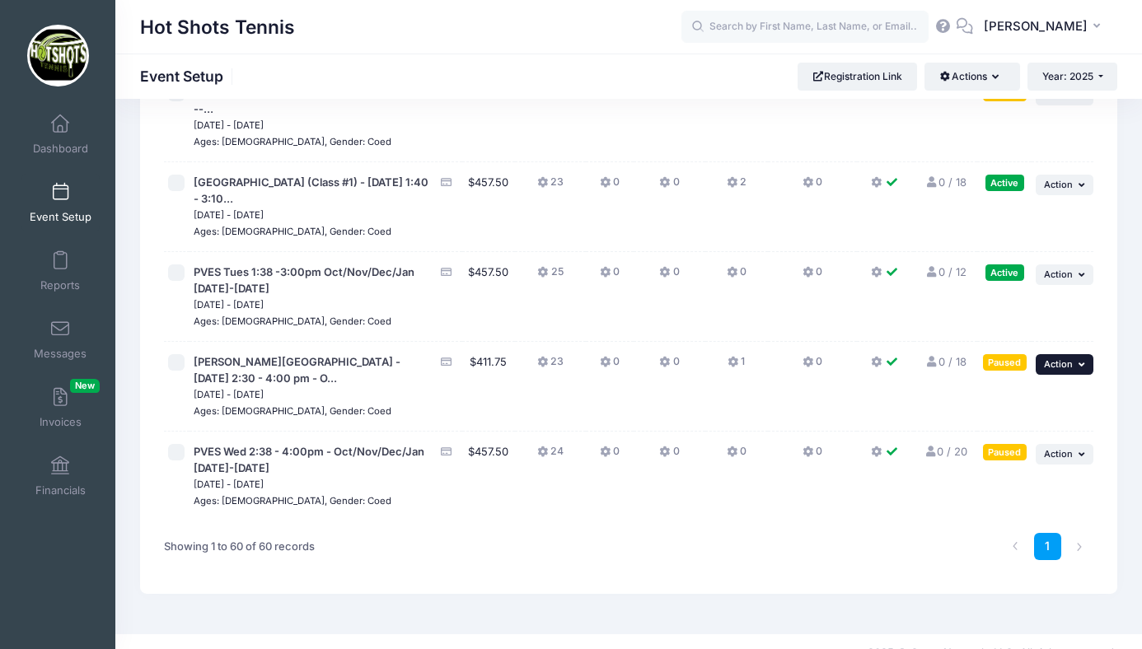
click at [1058, 370] on span "Action" at bounding box center [1058, 364] width 29 height 12
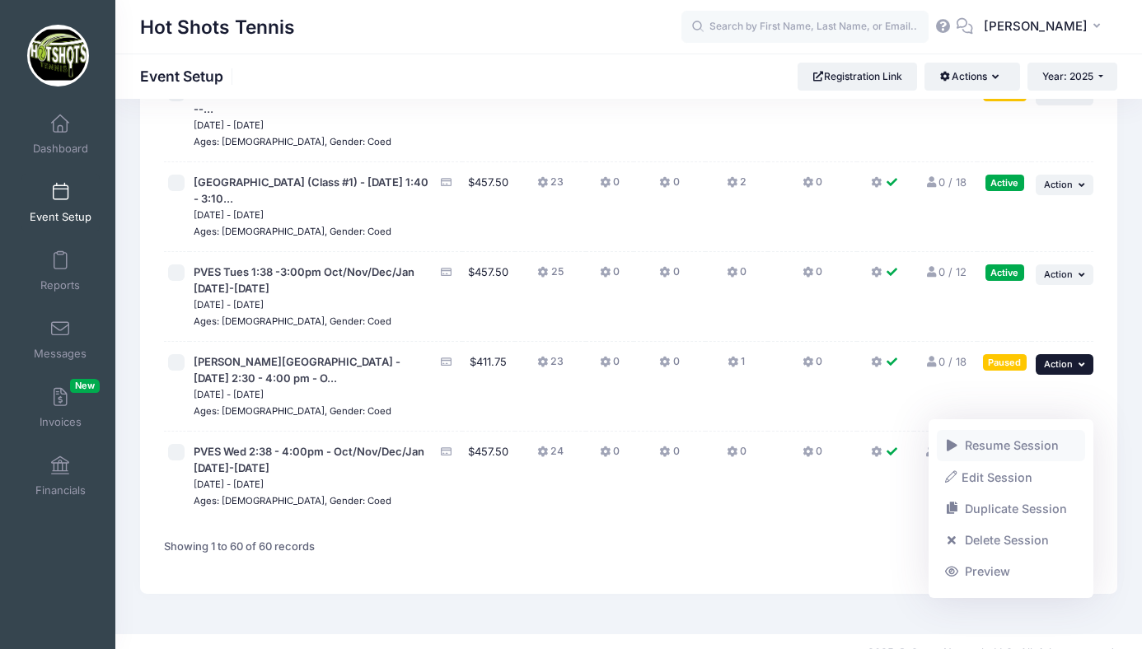
click at [1008, 446] on link "Resume Session" at bounding box center [1011, 445] width 149 height 31
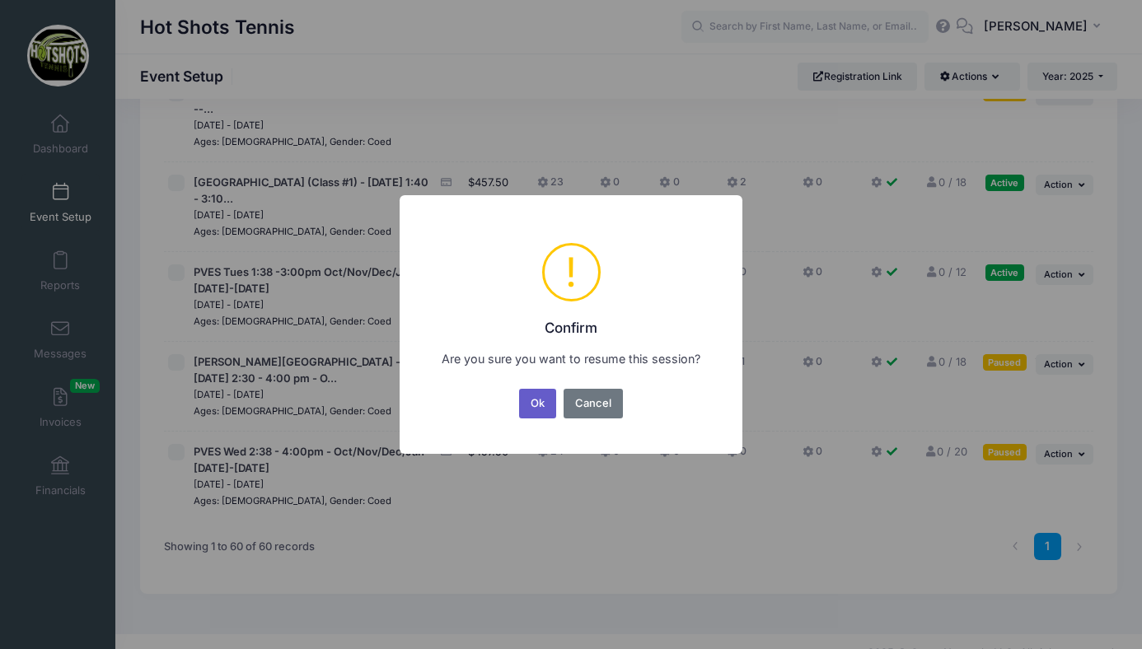
click at [531, 399] on button "Ok" at bounding box center [538, 404] width 38 height 30
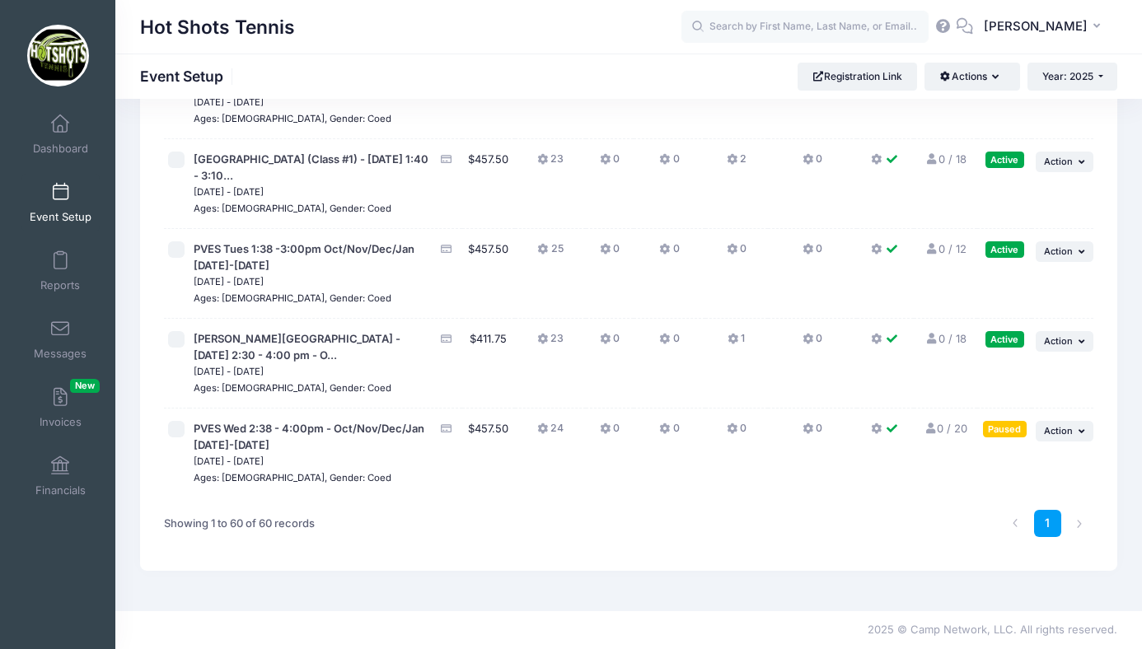
scroll to position [5069, 0]
click at [1064, 432] on span "Action" at bounding box center [1058, 431] width 29 height 12
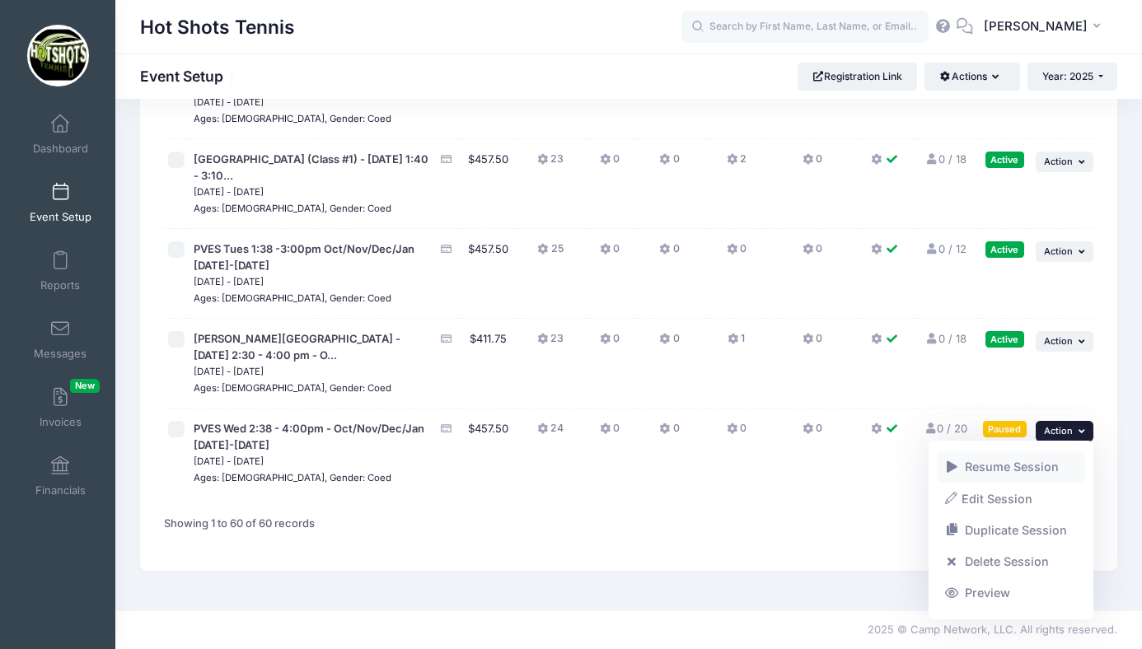
click at [1018, 466] on link "Resume Session" at bounding box center [1011, 466] width 149 height 31
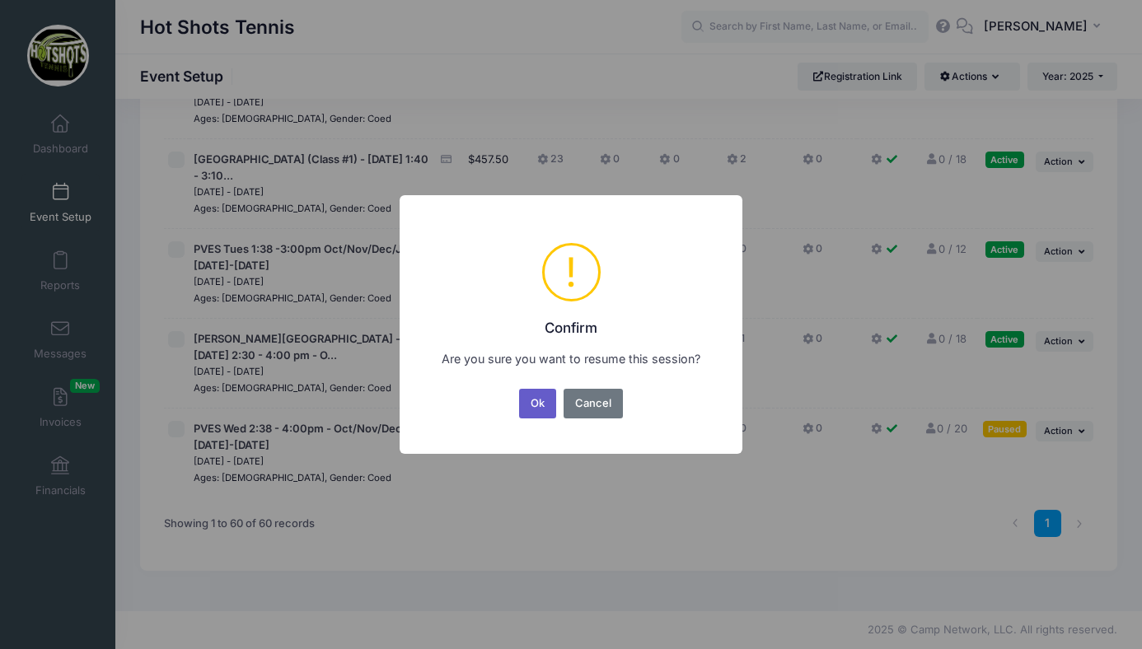
click at [537, 399] on button "Ok" at bounding box center [538, 404] width 38 height 30
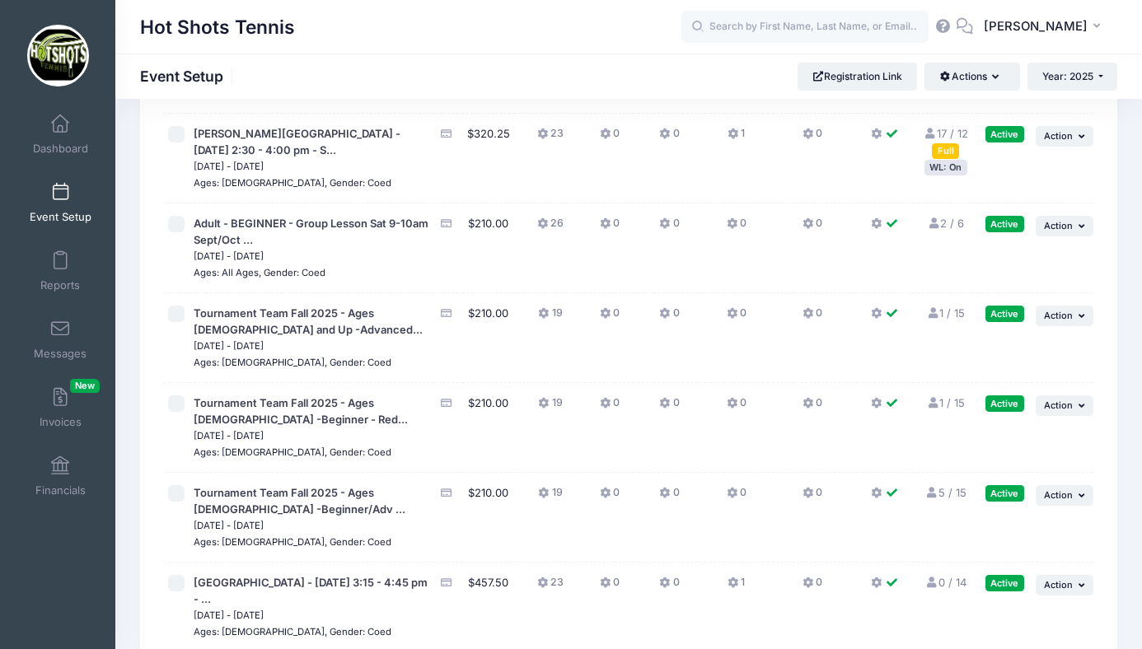
scroll to position [3950, 0]
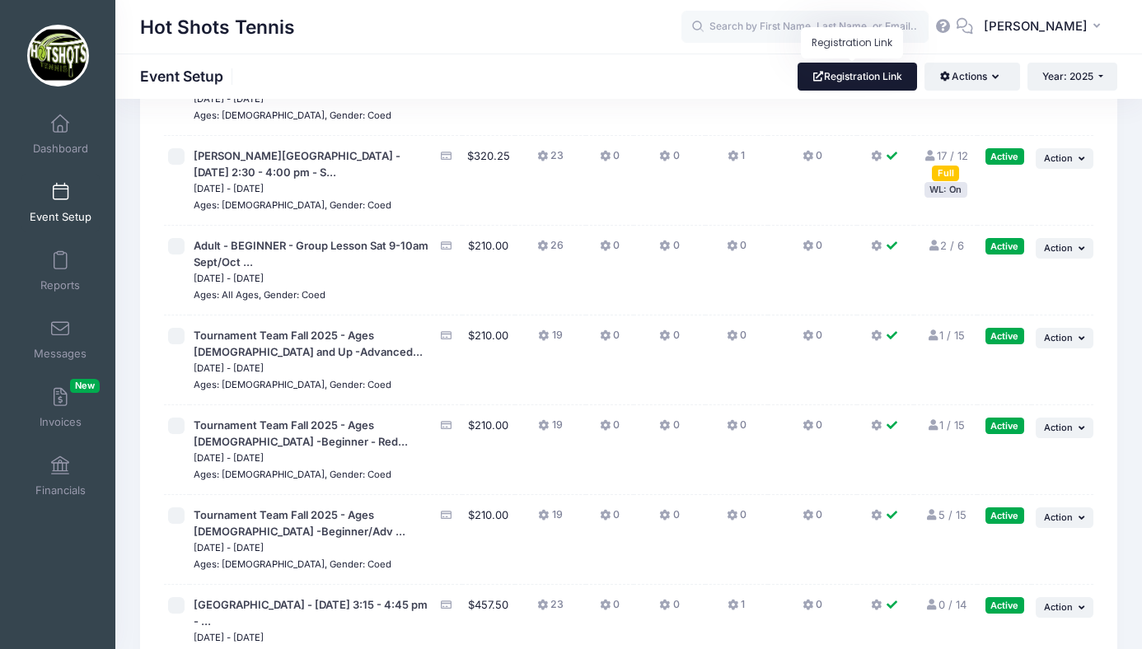
click at [852, 78] on link "Registration Link" at bounding box center [856, 77] width 119 height 28
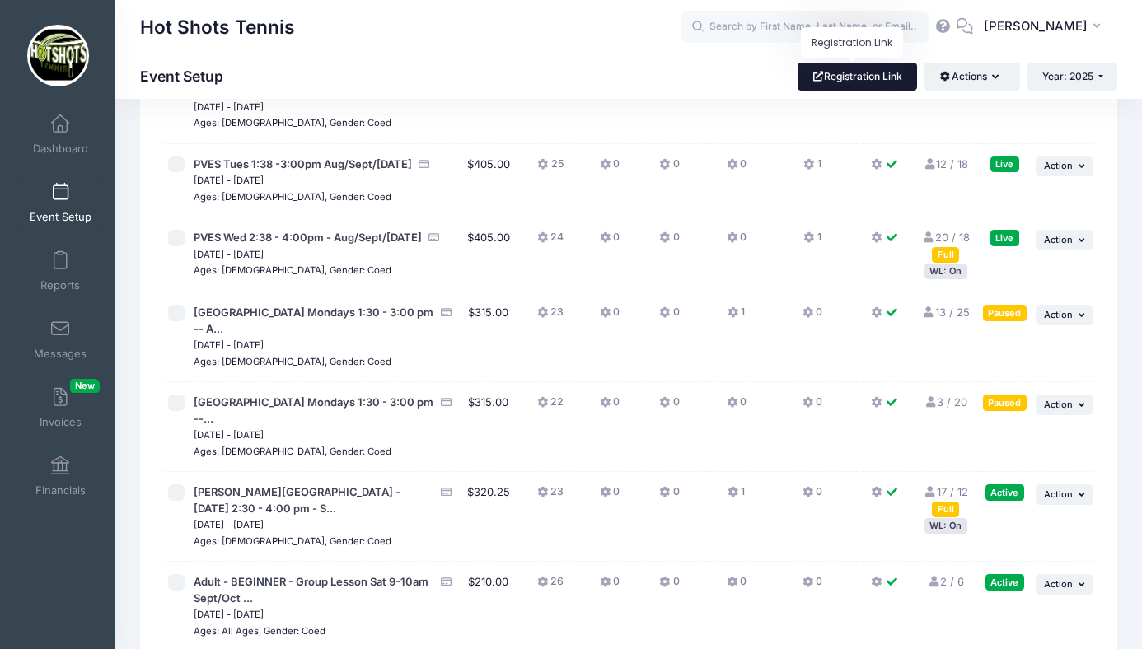
scroll to position [3612, 0]
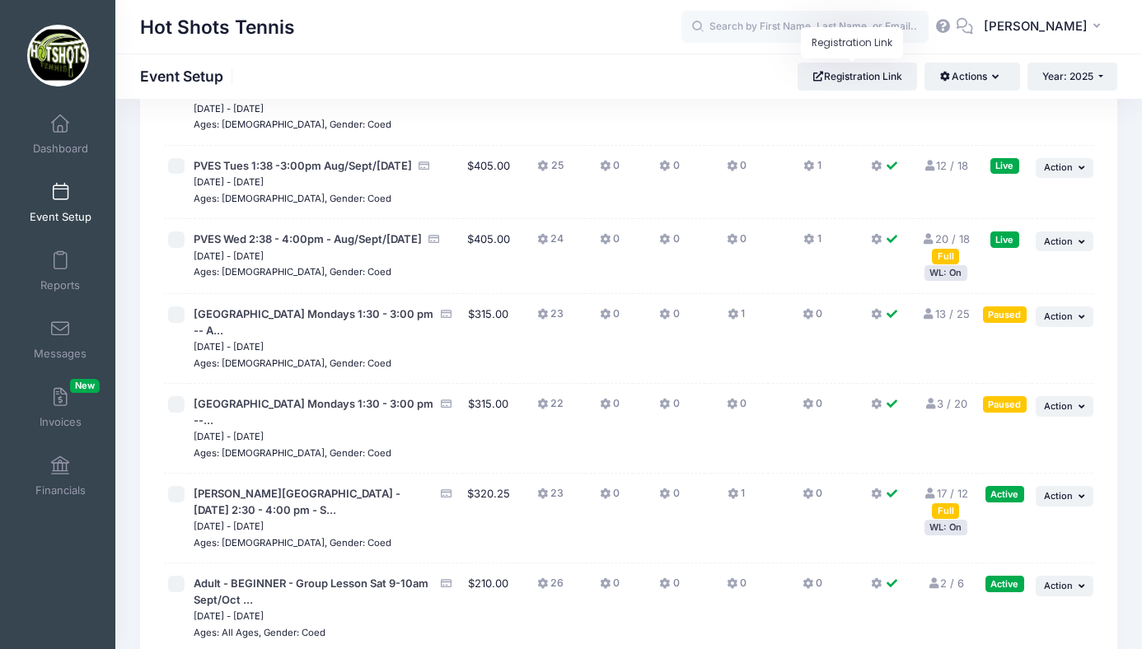
click at [944, 262] on link "20 / 18 Full" at bounding box center [946, 247] width 48 height 30
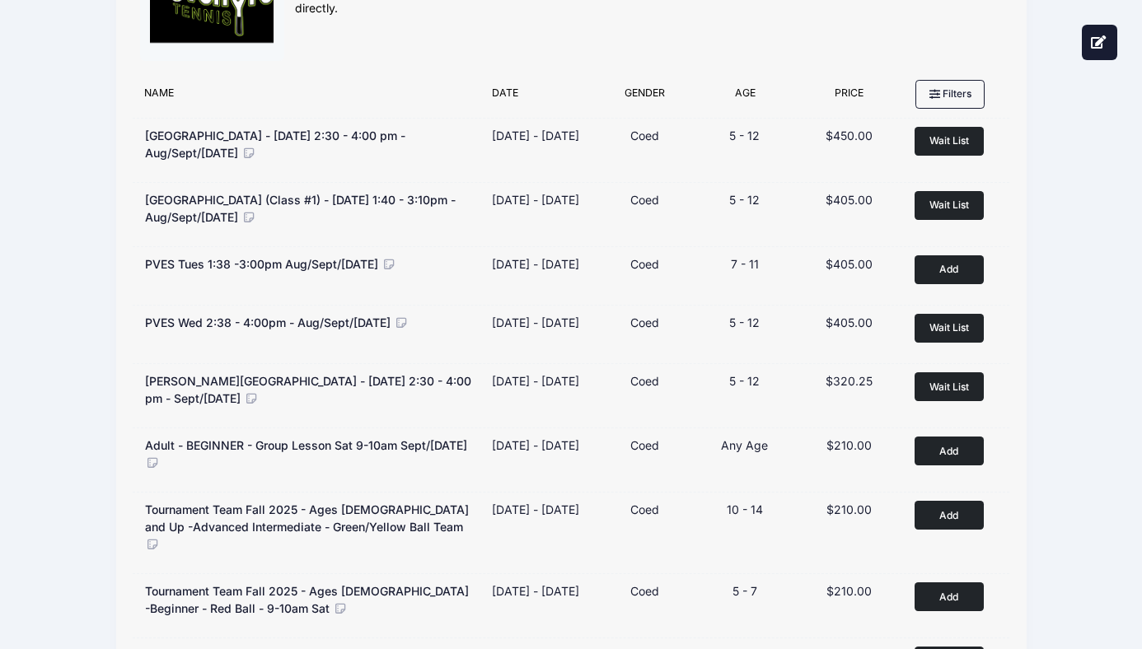
scroll to position [107, 0]
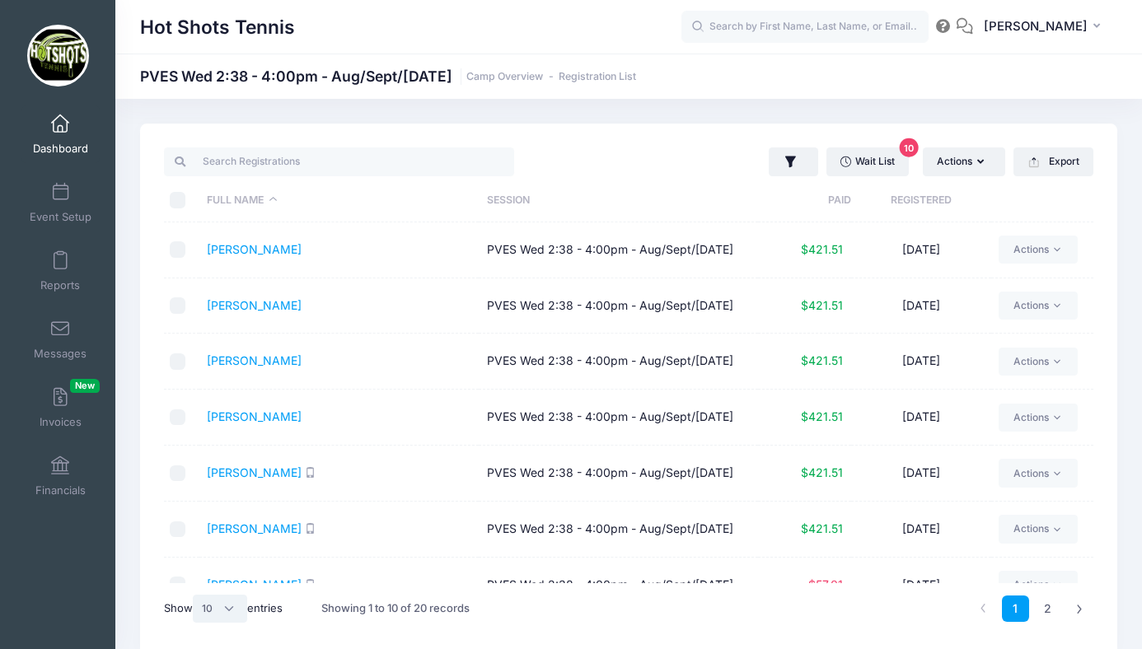
click at [225, 610] on select "All 10 25 50" at bounding box center [220, 609] width 54 height 28
select select "25"
click at [195, 595] on select "All 10 25 50" at bounding box center [220, 609] width 54 height 28
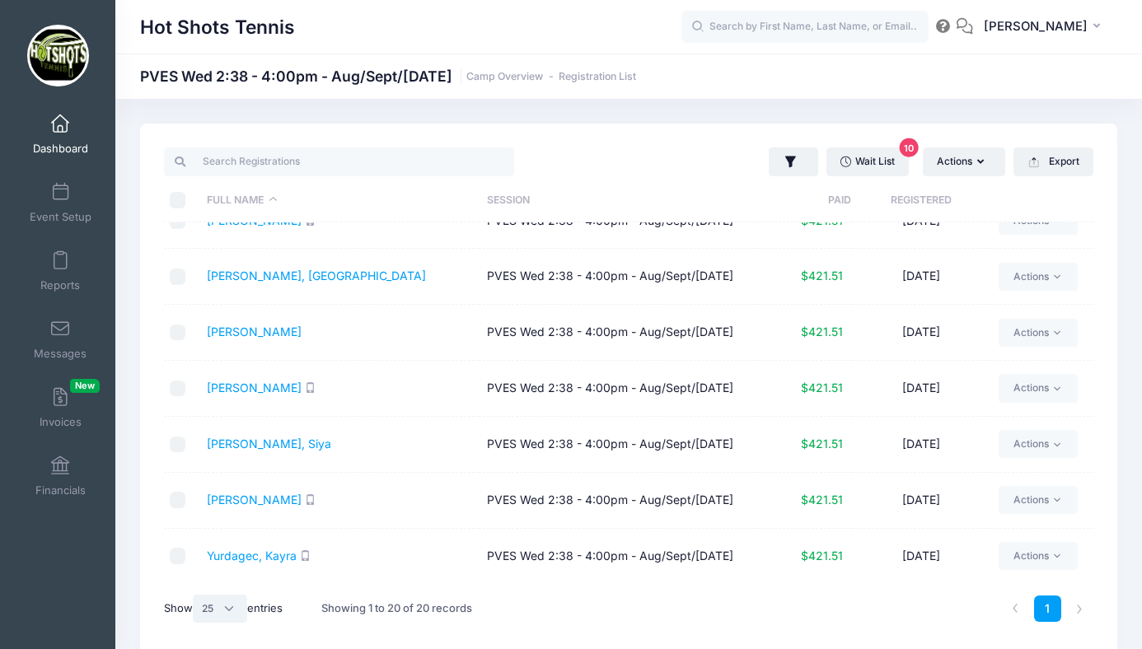
scroll to position [8, 0]
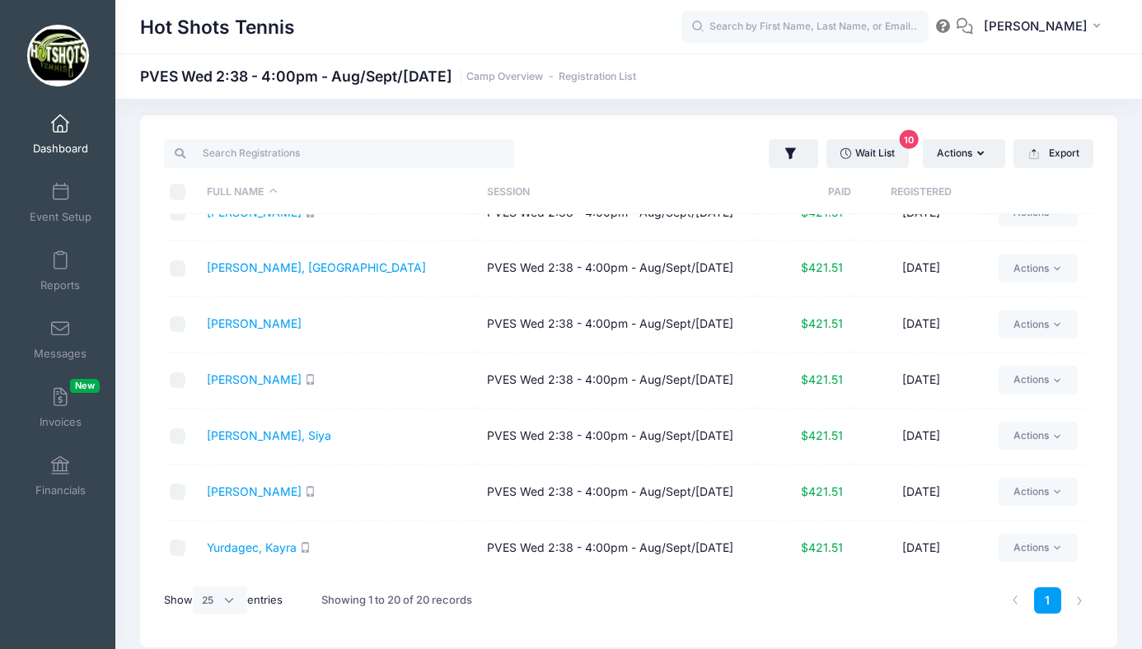
click at [909, 190] on th "Registered" at bounding box center [921, 193] width 140 height 44
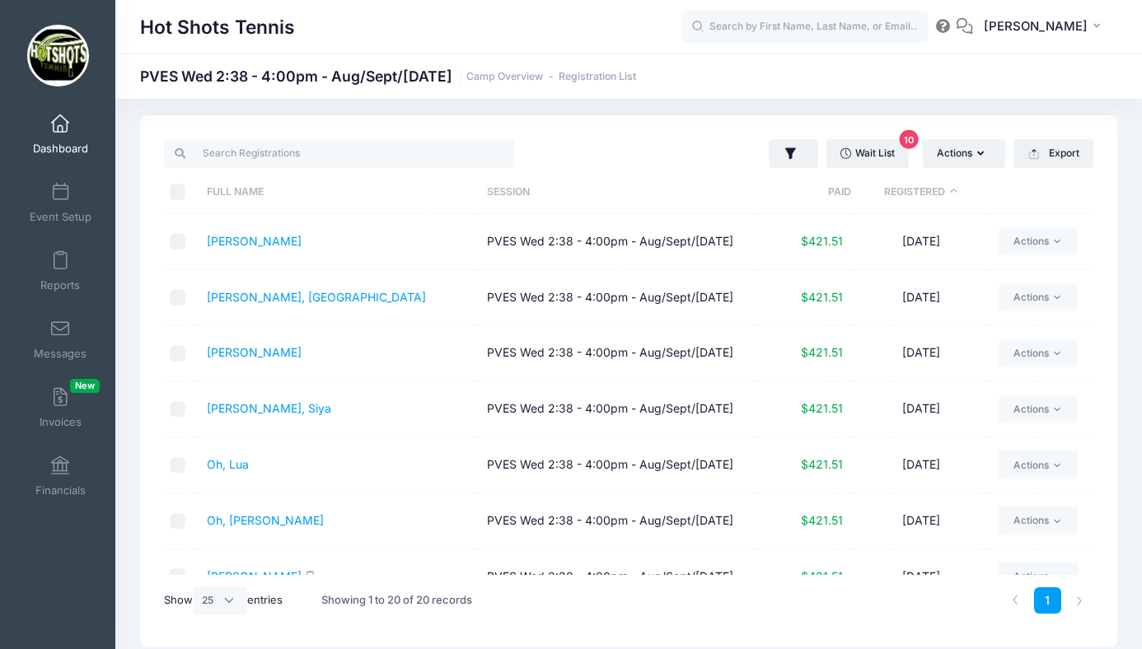
click at [914, 185] on th "Registered" at bounding box center [921, 193] width 140 height 44
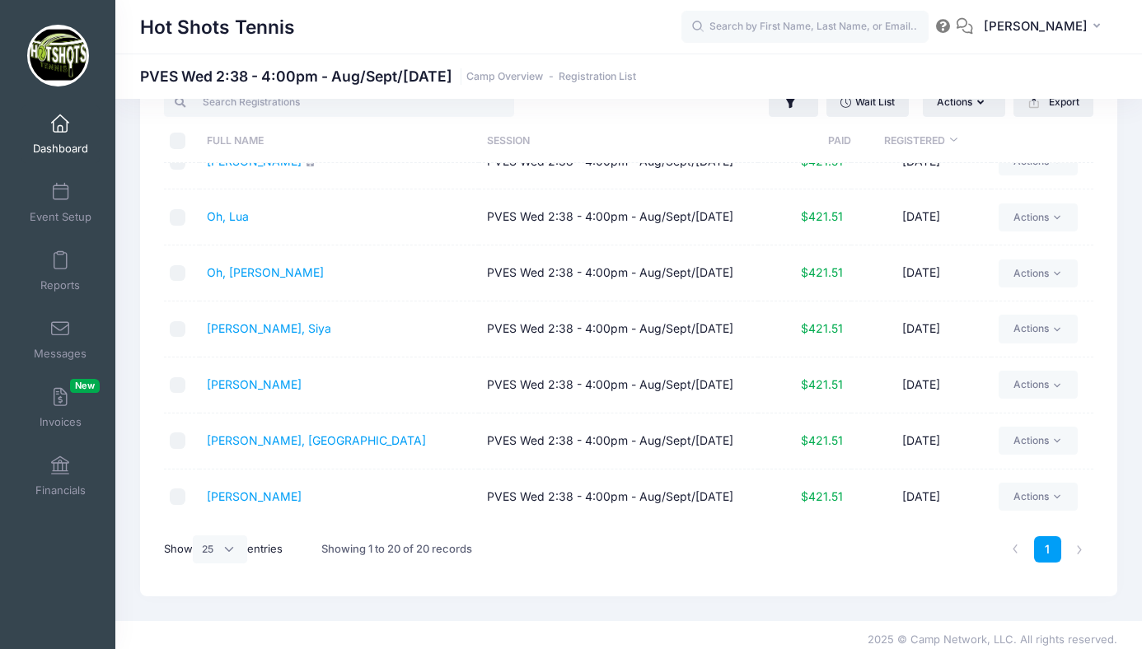
scroll to position [69, 0]
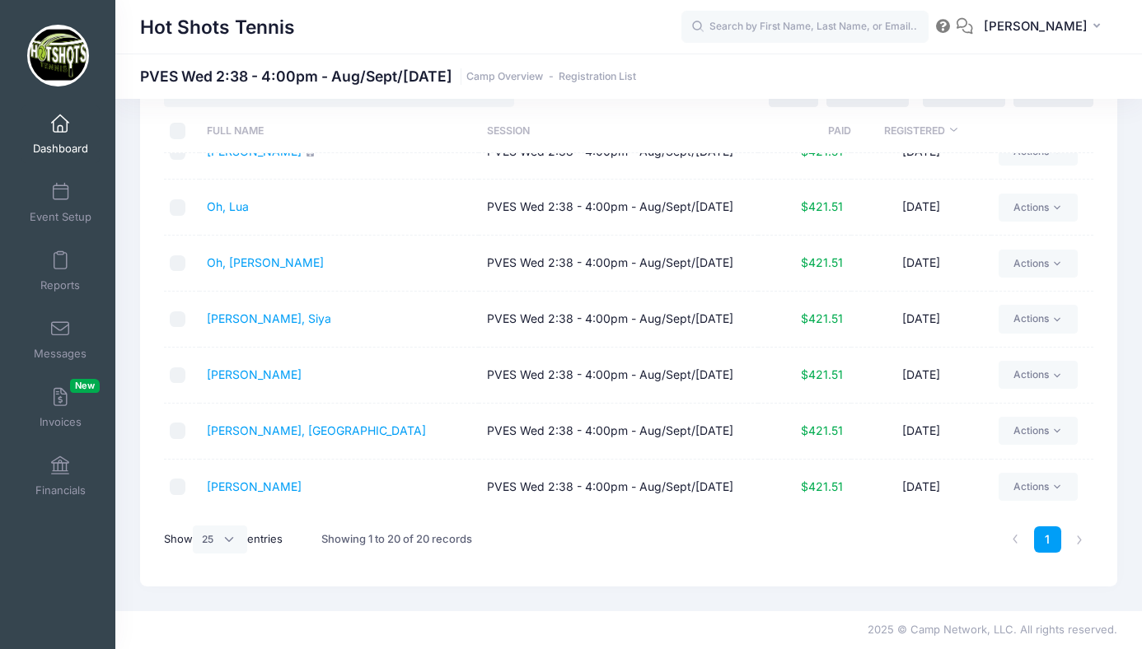
click at [60, 127] on span at bounding box center [60, 124] width 0 height 18
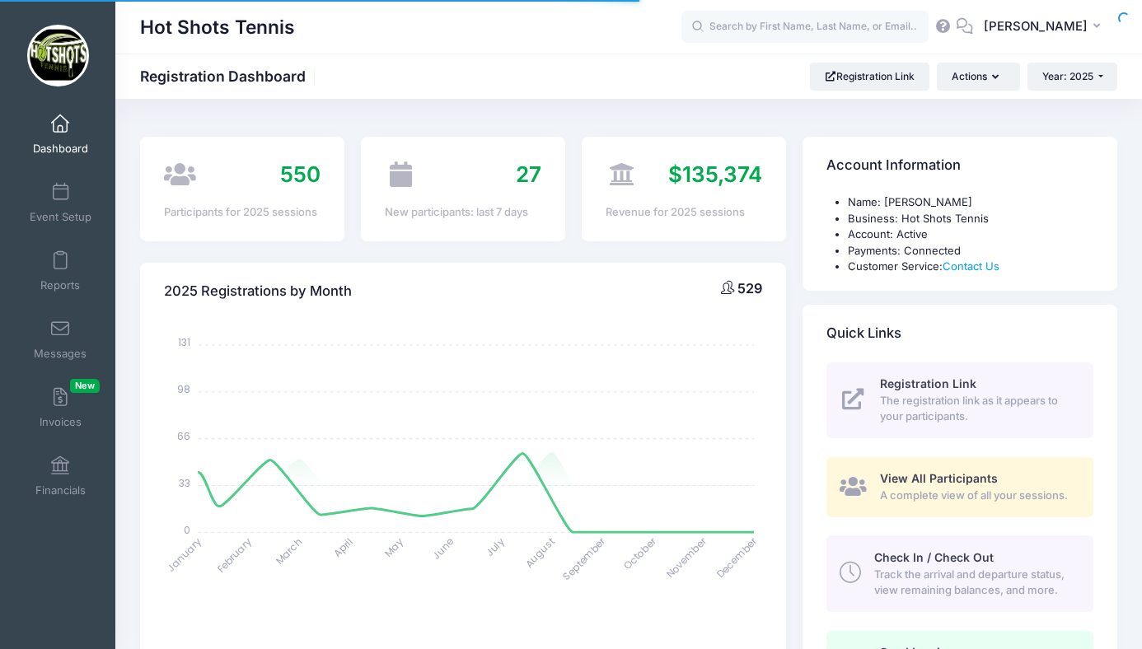
select select
